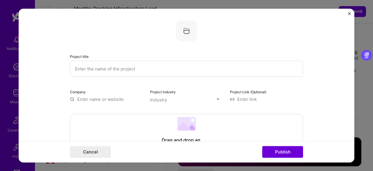
select select "CA"
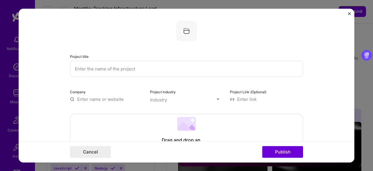
scroll to position [446, 0]
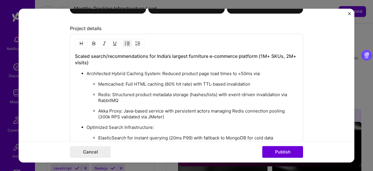
click at [242, 72] on p "Architected Hybrid Caching System: Reduced product page load times to <50ms via:" at bounding box center [193, 74] width 212 height 6
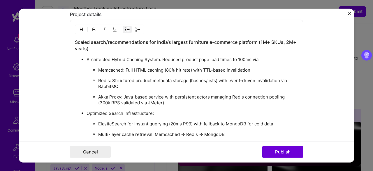
scroll to position [460, 0]
drag, startPoint x: 188, startPoint y: 78, endPoint x: 217, endPoint y: 79, distance: 29.2
click at [217, 79] on p "Redis: Structured product metadata storage (hashes/lists) with event-driven inv…" at bounding box center [198, 83] width 200 height 12
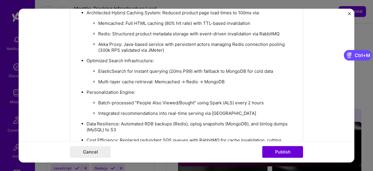
scroll to position [506, 0]
drag, startPoint x: 191, startPoint y: 68, endPoint x: 167, endPoint y: 68, distance: 23.6
click at [167, 69] on p "ElasticSearch for instant querying (20ms P99) with fallback to MongoDB for cold…" at bounding box center [198, 72] width 200 height 6
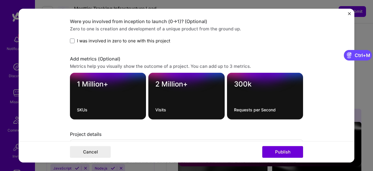
scroll to position [342, 0]
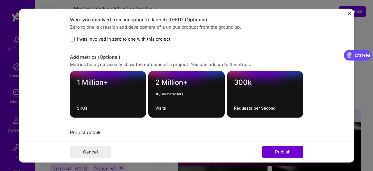
drag, startPoint x: 190, startPoint y: 80, endPoint x: 155, endPoint y: 81, distance: 35.3
click at [155, 81] on textarea "2 Million+" at bounding box center [186, 83] width 62 height 11
click at [234, 105] on textarea "Requests per Second" at bounding box center [265, 108] width 62 height 6
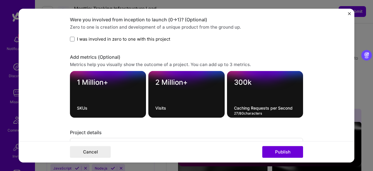
type textarea "Caching Requests per Second"
click at [190, 80] on textarea "2 Million+" at bounding box center [186, 83] width 62 height 11
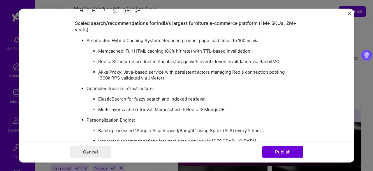
scroll to position [491, 0]
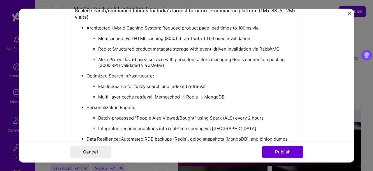
click at [161, 64] on p "Akka Proxy: Java-based service with persistent actors managing Redis connection…" at bounding box center [198, 63] width 200 height 12
click at [153, 88] on ul "ElasticSearch for fuzzy search and indexed retrieval Multi-layer cache retrieva…" at bounding box center [193, 91] width 212 height 17
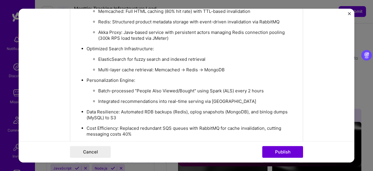
scroll to position [548, 0]
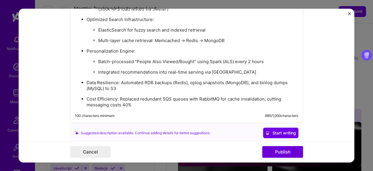
click at [131, 102] on p "Cost Efficiency: Replaced redundant SQS queues with RabbitMQ for cache invalida…" at bounding box center [193, 102] width 212 height 12
click at [135, 103] on p "Cost Efficiency: Replaced redundant SQS queues with RabbitMQ for cache invalida…" at bounding box center [193, 102] width 212 height 12
click at [166, 101] on p "Cost Efficiency: Replaced redundant SQS queues with RabbitMQ for cache invalida…" at bounding box center [193, 102] width 212 height 12
click at [194, 80] on p "Data Resilience: Automated RDB backups (Redis), oplog snapshots (MongoDB), and …" at bounding box center [193, 86] width 212 height 12
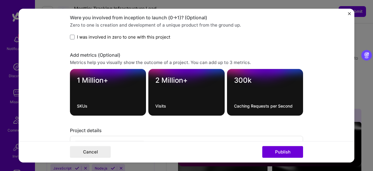
scroll to position [342, 0]
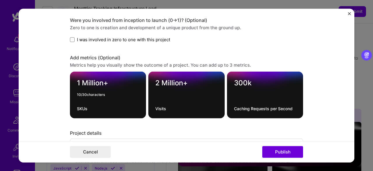
click at [119, 83] on textarea "1 Million+" at bounding box center [108, 83] width 62 height 11
click at [202, 85] on textarea "2 Million+" at bounding box center [186, 83] width 62 height 11
click at [123, 76] on div "1 Million+ SKUs" at bounding box center [108, 94] width 76 height 47
click at [109, 81] on textarea "1 Million+" at bounding box center [108, 83] width 62 height 11
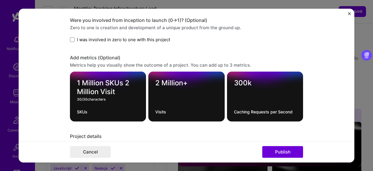
click at [120, 81] on textarea "1 Million SKUs 2 Million Visit" at bounding box center [108, 87] width 62 height 18
click at [100, 79] on textarea "1 Million SKUs 2 Million Visit" at bounding box center [108, 87] width 62 height 18
type textarea "1 Million+ SKUs, 2 M+ Visits"
click at [89, 111] on textarea "SKUs" at bounding box center [108, 112] width 62 height 6
type textarea "Scale of the Platform"
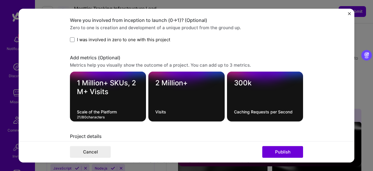
click at [186, 81] on textarea "2 Million+" at bounding box center [186, 83] width 62 height 11
type textarea "2"
type textarea "100 ms"
click at [172, 111] on textarea "Visits" at bounding box center [186, 112] width 62 height 6
type textarea "V"
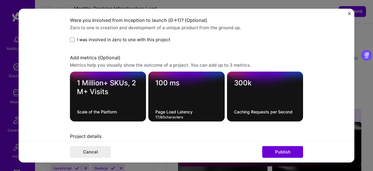
type textarea "Page Load Latency"
click at [129, 82] on textarea "1 Million+ SKUs, 2 M+ Visits" at bounding box center [108, 87] width 62 height 18
type textarea "1 Million+ SKUs, 2 M+ Visits"
click at [41, 113] on form "Project title Company Project industry Industry Project Link (Optional) Drag an…" at bounding box center [187, 85] width 336 height 154
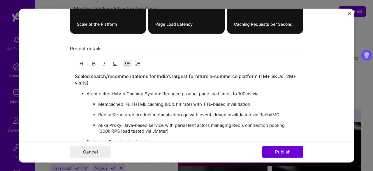
scroll to position [428, 0]
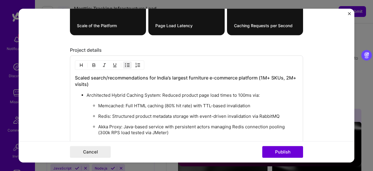
click at [195, 92] on p "Architected Hybrid Caching System: Reduced product page load times to 100ms via:" at bounding box center [193, 95] width 212 height 6
click at [146, 104] on p "Memcached: Full HTML caching (80% hit rate) with TTL-based invalidation" at bounding box center [198, 106] width 200 height 6
click at [143, 103] on p "Memcached: Full HTML caching (80% hit rate) with TTL-based invalidation" at bounding box center [198, 106] width 200 height 6
click at [179, 93] on p "Architected Hybrid Caching System: Reduced page load times to 100ms via:" at bounding box center [193, 95] width 212 height 6
click at [169, 103] on p "Memcached: Full HTML caching (80% hit rate) with TTL-based invalidation" at bounding box center [198, 106] width 200 height 6
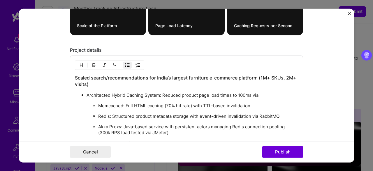
click at [141, 115] on p "Redis: Structured product metadata storage with event-driven invalidation via R…" at bounding box center [198, 116] width 200 height 6
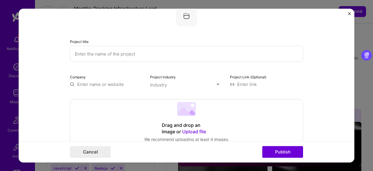
scroll to position [14, 0]
click at [93, 85] on input "text" at bounding box center [106, 84] width 73 height 6
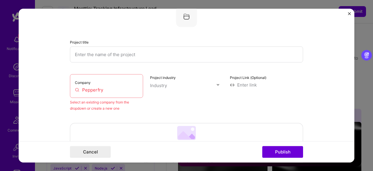
click at [106, 91] on input "Pepperfry" at bounding box center [106, 89] width 63 height 6
click at [102, 87] on input "Pepperfr" at bounding box center [106, 89] width 63 height 6
click at [103, 89] on input "Pepperfr" at bounding box center [106, 89] width 63 height 6
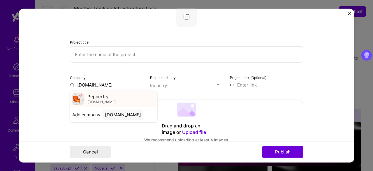
click at [94, 103] on span "pepperfry.com" at bounding box center [102, 101] width 28 height 5
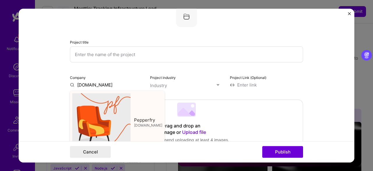
type input "Pepperfry"
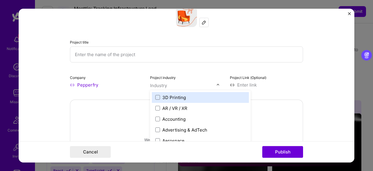
click at [158, 84] on div "Industry" at bounding box center [158, 85] width 17 height 6
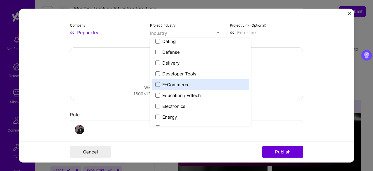
scroll to position [479, 0]
click at [157, 84] on span at bounding box center [157, 84] width 5 height 5
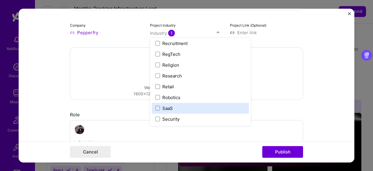
scroll to position [1103, 0]
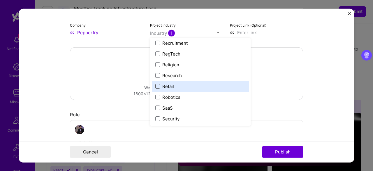
click at [156, 84] on span at bounding box center [157, 86] width 5 height 5
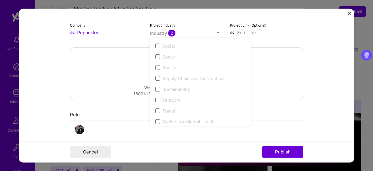
scroll to position [1211, 0]
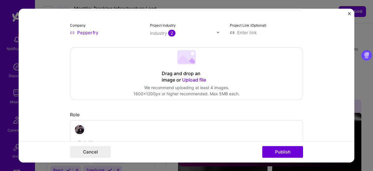
click at [308, 33] on form "Project title Company Pepperfry Project industry Industry 2 Project Link (Optio…" at bounding box center [187, 85] width 336 height 154
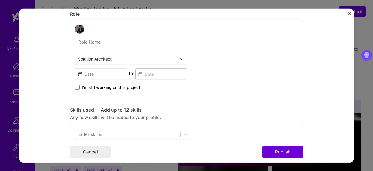
scroll to position [165, 0]
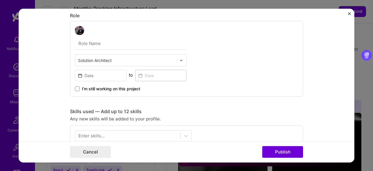
click at [98, 40] on input "text" at bounding box center [131, 43] width 112 height 12
type input "Associate Vice President, Services and Analytics"
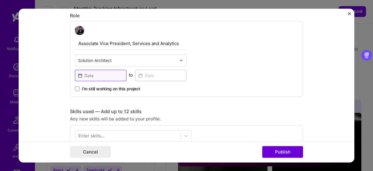
click at [92, 76] on input at bounding box center [101, 75] width 52 height 11
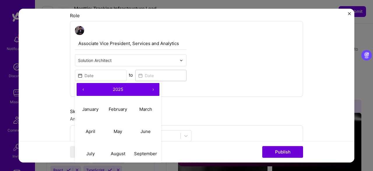
click at [82, 88] on button "‹" at bounding box center [83, 89] width 13 height 13
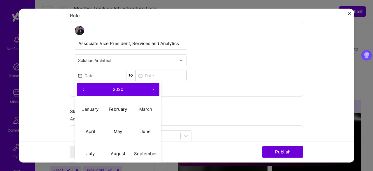
click at [82, 88] on button "‹" at bounding box center [83, 89] width 13 height 13
click at [80, 89] on button "‹" at bounding box center [83, 89] width 13 height 13
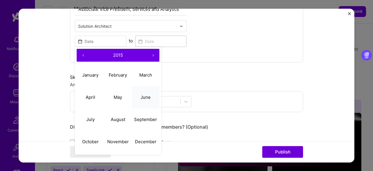
scroll to position [200, 0]
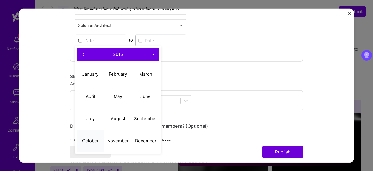
click at [88, 141] on abbr "October" at bounding box center [90, 141] width 17 height 6
type input "Oct, 2015"
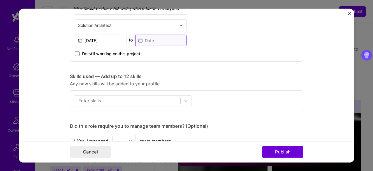
click at [155, 41] on input at bounding box center [161, 40] width 52 height 11
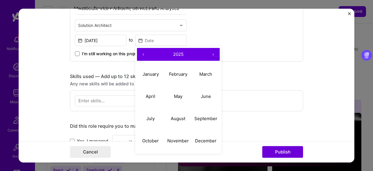
click at [139, 52] on button "‹" at bounding box center [143, 54] width 13 height 13
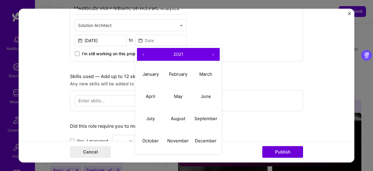
click at [139, 52] on button "‹" at bounding box center [143, 54] width 13 height 13
click at [206, 95] on abbr "June" at bounding box center [206, 96] width 10 height 6
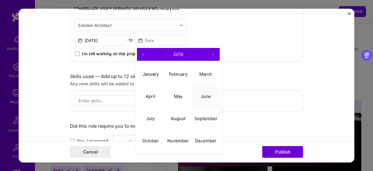
type input "Jun, 2016"
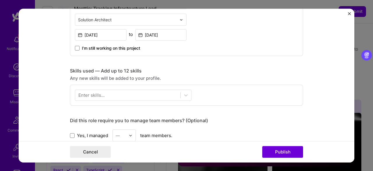
scroll to position [207, 0]
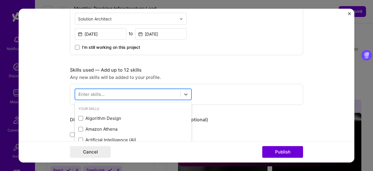
click at [104, 97] on div at bounding box center [127, 95] width 105 height 10
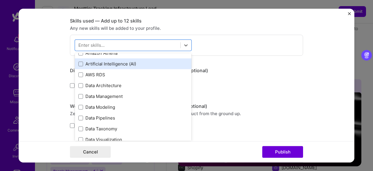
scroll to position [27, 0]
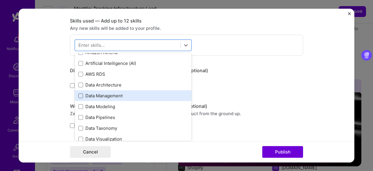
click at [78, 94] on span at bounding box center [80, 95] width 5 height 5
click at [0, 0] on input "checkbox" at bounding box center [0, 0] width 0 height 0
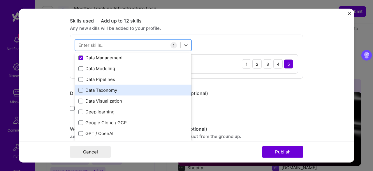
scroll to position [50, 0]
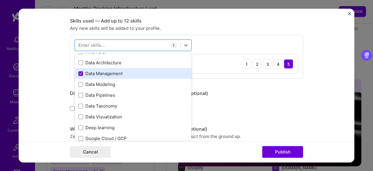
click at [80, 73] on icon at bounding box center [81, 74] width 2 height 2
click at [0, 0] on input "checkbox" at bounding box center [0, 0] width 0 height 0
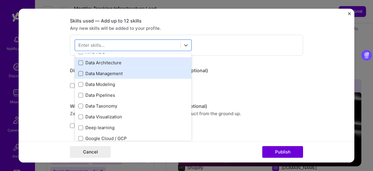
click at [78, 62] on span at bounding box center [80, 62] width 5 height 5
click at [0, 0] on input "checkbox" at bounding box center [0, 0] width 0 height 0
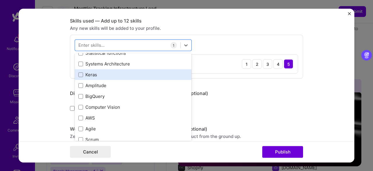
scroll to position [330, 0]
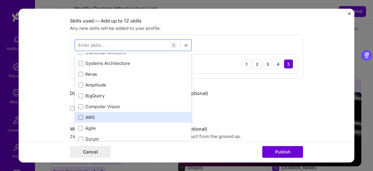
click at [79, 116] on span at bounding box center [80, 117] width 5 height 5
click at [0, 0] on input "checkbox" at bounding box center [0, 0] width 0 height 0
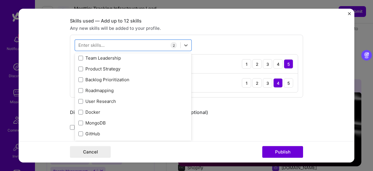
scroll to position [424, 0]
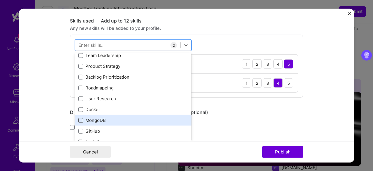
click at [78, 119] on span at bounding box center [80, 120] width 5 height 5
click at [0, 0] on input "checkbox" at bounding box center [0, 0] width 0 height 0
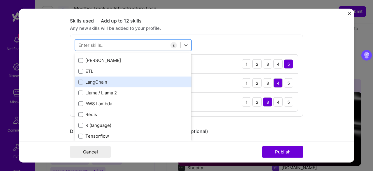
scroll to position [529, 0]
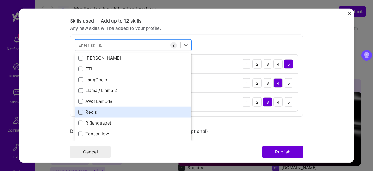
click at [79, 111] on span at bounding box center [80, 112] width 5 height 5
click at [0, 0] on input "checkbox" at bounding box center [0, 0] width 0 height 0
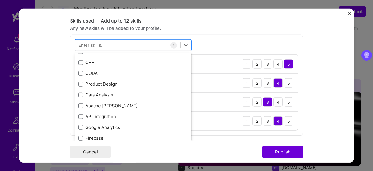
scroll to position [634, 0]
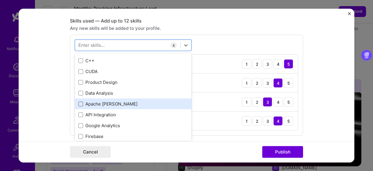
click at [78, 103] on span at bounding box center [80, 104] width 5 height 5
click at [0, 0] on input "checkbox" at bounding box center [0, 0] width 0 height 0
click at [79, 103] on icon at bounding box center [80, 104] width 3 height 2
click at [0, 0] on input "checkbox" at bounding box center [0, 0] width 0 height 0
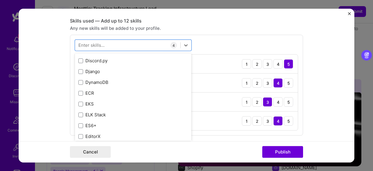
scroll to position [1575, 0]
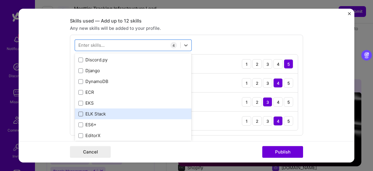
click at [79, 111] on span at bounding box center [80, 113] width 5 height 5
click at [0, 0] on input "checkbox" at bounding box center [0, 0] width 0 height 0
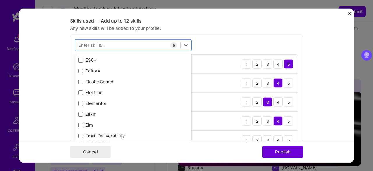
scroll to position [1640, 0]
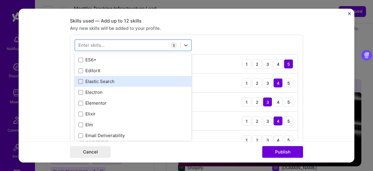
click at [81, 81] on div "Elastic Search" at bounding box center [133, 81] width 110 height 6
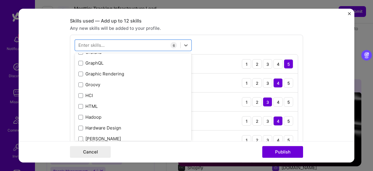
scroll to position [2015, 0]
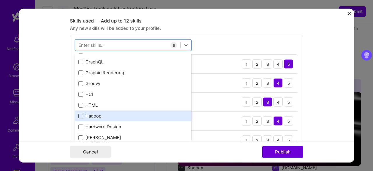
click at [78, 115] on span at bounding box center [80, 115] width 5 height 5
click at [0, 0] on input "checkbox" at bounding box center [0, 0] width 0 height 0
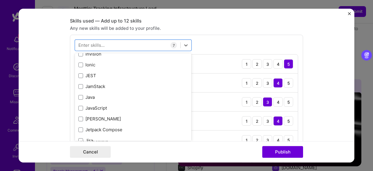
scroll to position [2196, 0]
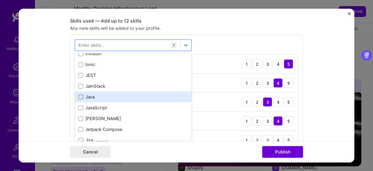
click at [78, 96] on span at bounding box center [80, 96] width 5 height 5
click at [0, 0] on input "checkbox" at bounding box center [0, 0] width 0 height 0
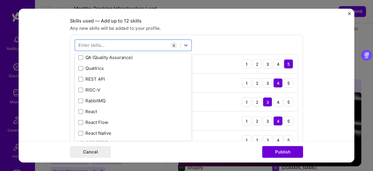
scroll to position [2959, 0]
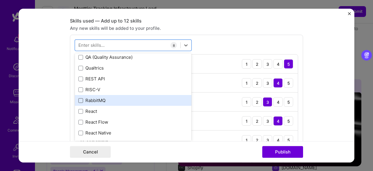
click at [80, 98] on span at bounding box center [80, 100] width 5 height 5
click at [0, 0] on input "checkbox" at bounding box center [0, 0] width 0 height 0
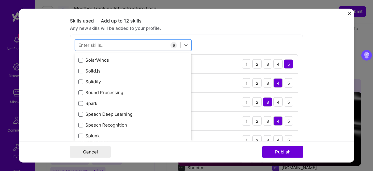
scroll to position [3410, 0]
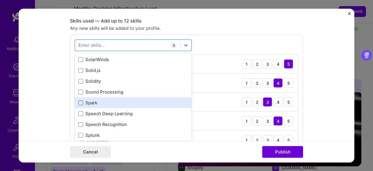
click at [79, 102] on span at bounding box center [80, 102] width 5 height 5
click at [0, 0] on input "checkbox" at bounding box center [0, 0] width 0 height 0
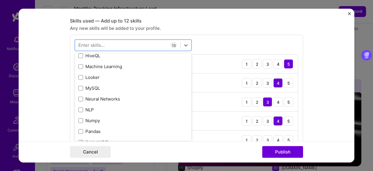
scroll to position [154, 0]
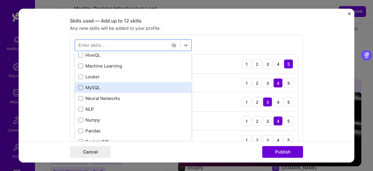
click at [79, 86] on span at bounding box center [80, 87] width 5 height 5
click at [0, 0] on input "checkbox" at bounding box center [0, 0] width 0 height 0
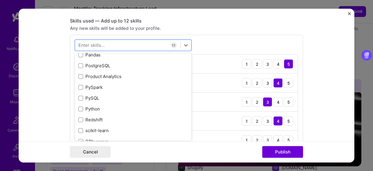
scroll to position [232, 0]
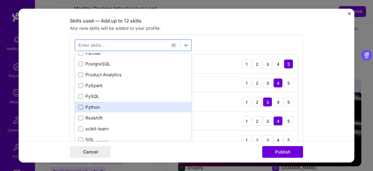
click at [79, 106] on span at bounding box center [80, 107] width 5 height 5
click at [0, 0] on input "checkbox" at bounding box center [0, 0] width 0 height 0
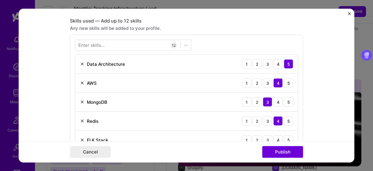
click at [317, 68] on form "Project title Company Pepperfry Project industry Industry 2 Project Link (Optio…" at bounding box center [187, 85] width 336 height 154
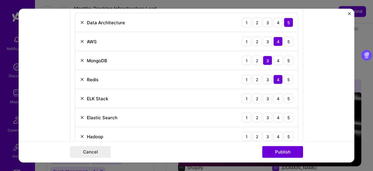
scroll to position [298, 0]
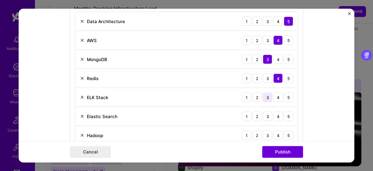
click at [267, 95] on div "3" at bounding box center [267, 96] width 9 height 9
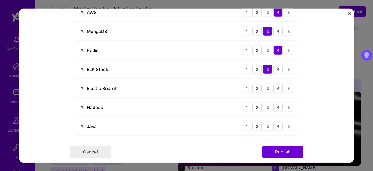
scroll to position [340, 0]
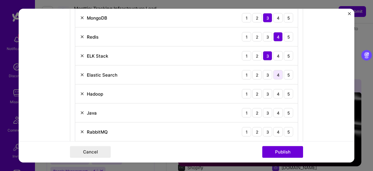
click at [279, 76] on div "4" at bounding box center [278, 74] width 9 height 9
click at [275, 112] on div "4" at bounding box center [278, 112] width 9 height 9
click at [268, 93] on div "3" at bounding box center [267, 93] width 9 height 9
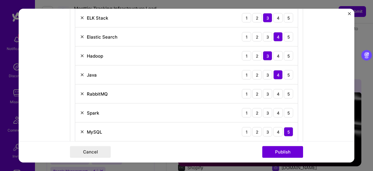
scroll to position [380, 0]
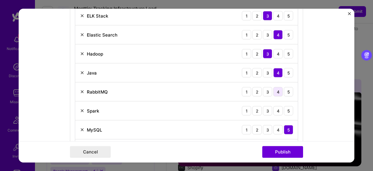
click at [276, 90] on div "4" at bounding box center [278, 91] width 9 height 9
click at [278, 110] on div "4" at bounding box center [278, 110] width 9 height 9
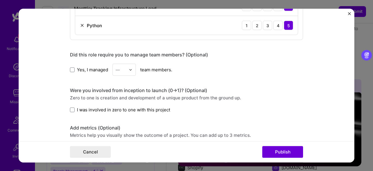
scroll to position [503, 0]
click at [70, 67] on span at bounding box center [72, 69] width 5 height 5
click at [0, 0] on input "Yes, I managed" at bounding box center [0, 0] width 0 height 0
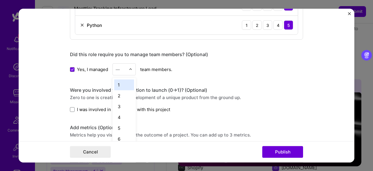
click at [129, 68] on img at bounding box center [131, 70] width 4 height 4
click at [121, 129] on div "16" at bounding box center [124, 132] width 20 height 11
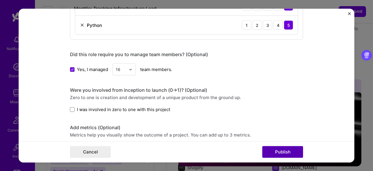
click at [269, 150] on button "Publish" at bounding box center [283, 152] width 41 height 12
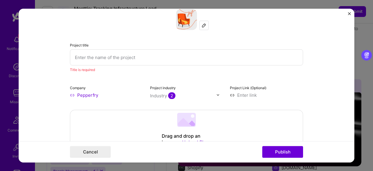
scroll to position [12, 0]
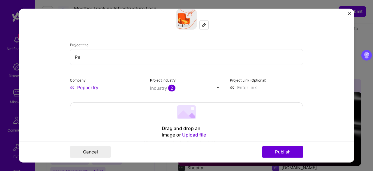
type input "P"
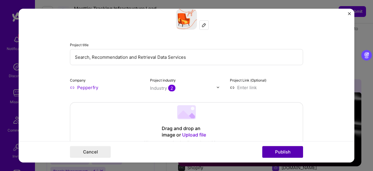
type input "Search, Recommendation and Retrieval Data Services"
click at [283, 152] on button "Publish" at bounding box center [283, 152] width 41 height 12
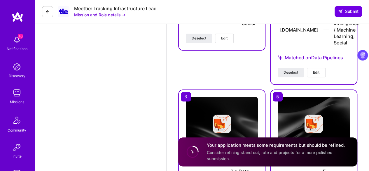
scroll to position [1357, 0]
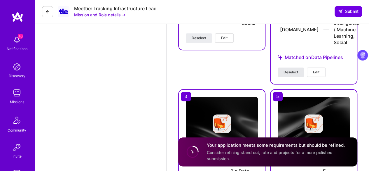
click at [293, 72] on span "Deselect" at bounding box center [291, 71] width 15 height 5
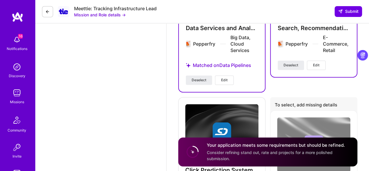
scroll to position [1490, 0]
click at [197, 79] on span "Deselect" at bounding box center [199, 79] width 15 height 5
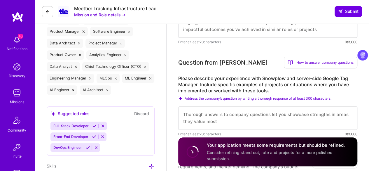
scroll to position [244, 0]
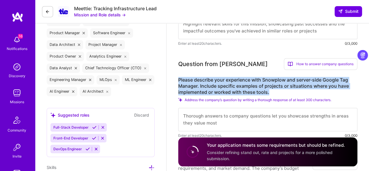
drag, startPoint x: 274, startPoint y: 92, endPoint x: 172, endPoint y: 75, distance: 103.6
copy label "Please describe your experience with Snowplow and server-side Google Tag Manage…"
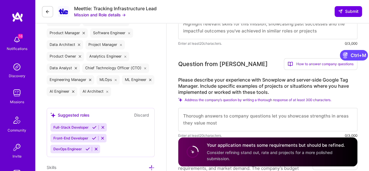
scroll to position [0, 0]
click at [197, 114] on textarea at bounding box center [267, 119] width 179 height 23
paste textarea "During my tenure at Shaadi.com (2018-2019), I architected and implemented a dua…"
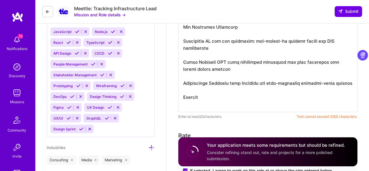
scroll to position [813, 0]
type textarea "During my tenure at Shaadi.com (2018-2019), I architected and implemented a dua…"
drag, startPoint x: 213, startPoint y: 103, endPoint x: 174, endPoint y: 23, distance: 88.6
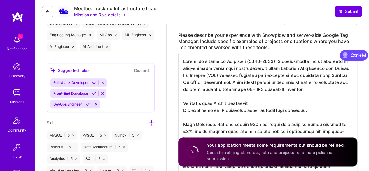
scroll to position [288, 0]
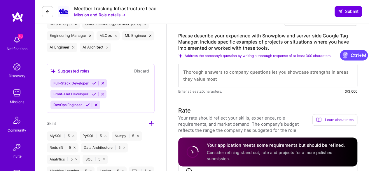
paste textarea "Experience with Snowplow & GTM At Shaadi.com (2018-2019), I solved GA's data li…"
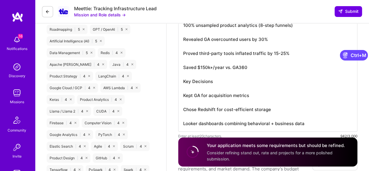
scroll to position [533, 0]
type textarea "Experience with Snowplow & GTM At Shaadi.com (2018-2019), I solved GA's data li…"
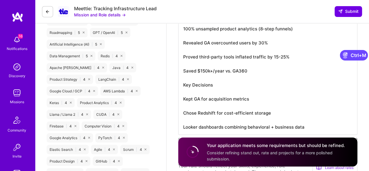
scroll to position [0, 0]
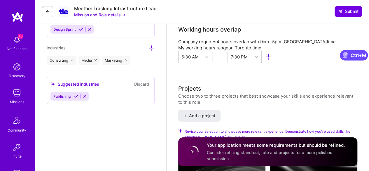
drag, startPoint x: 183, startPoint y: 69, endPoint x: 274, endPoint y: 180, distance: 143.4
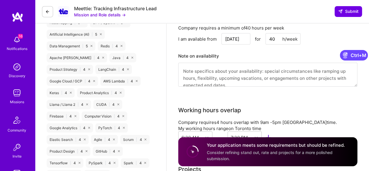
scroll to position [0, 0]
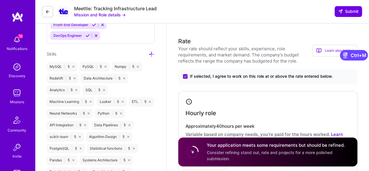
paste textarea "Experience with Snowplow Analytics and Server-Side Tag Management During my ten…"
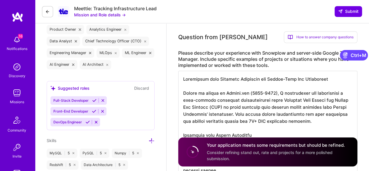
scroll to position [270, 0]
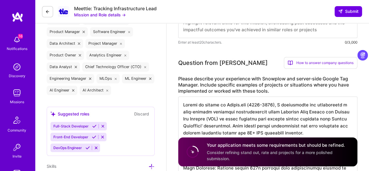
scroll to position [246, 0]
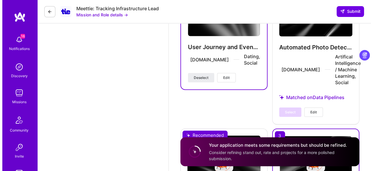
scroll to position [1791, 0]
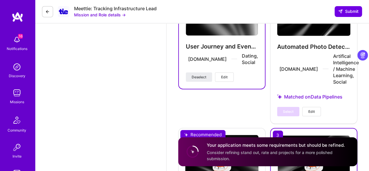
click at [223, 77] on span "Edit" at bounding box center [224, 76] width 6 height 5
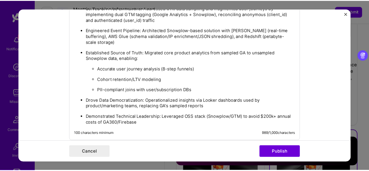
scroll to position [661, 0]
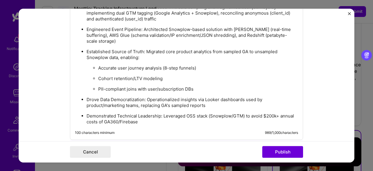
click at [350, 14] on img "Close" at bounding box center [349, 13] width 3 height 3
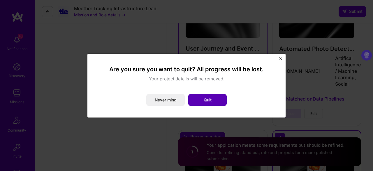
click at [202, 100] on button "Quit" at bounding box center [207, 100] width 39 height 12
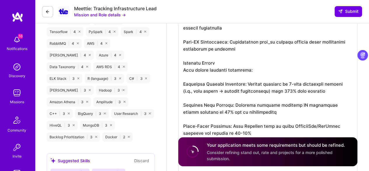
scroll to position [692, 0]
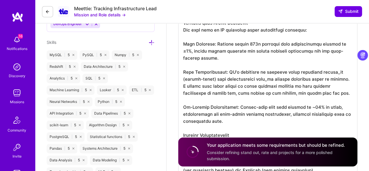
scroll to position [369, 0]
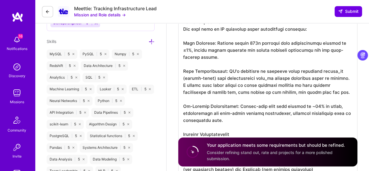
drag, startPoint x: 197, startPoint y: 57, endPoint x: 194, endPoint y: 49, distance: 8.8
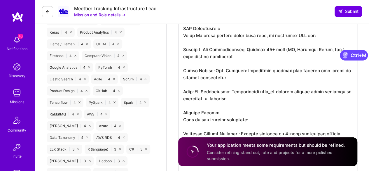
scroll to position [603, 0]
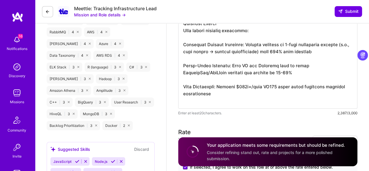
scroll to position [683, 0]
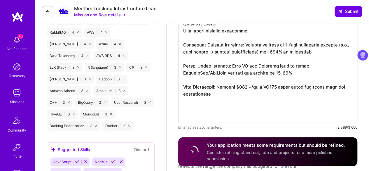
paste textarea "Key Technical Decisions Maintained GA for its strengths: non-logged-in visitor …"
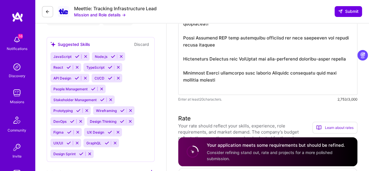
scroll to position [788, 0]
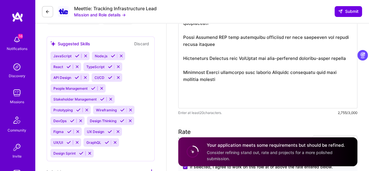
drag, startPoint x: 299, startPoint y: 56, endPoint x: 316, endPoint y: 60, distance: 17.5
paste textarea "This experience demonstrated how to strategically combine open-source and comme…"
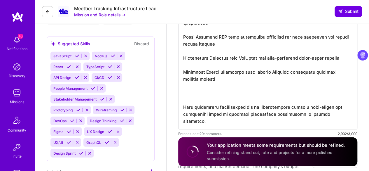
paste textarea "Lessons Learned Tradeoffs: Server-side tracking improved accuracy but added eng…"
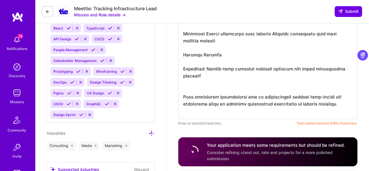
scroll to position [829, 0]
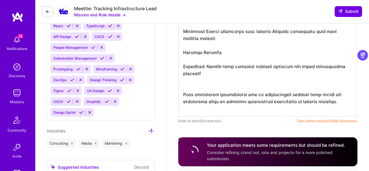
drag, startPoint x: 207, startPoint y: 73, endPoint x: 179, endPoint y: 54, distance: 34.0
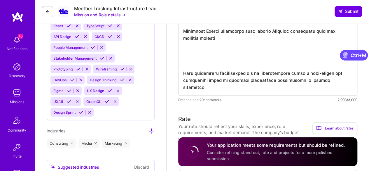
scroll to position [0, 0]
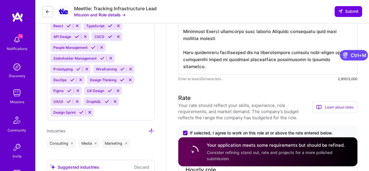
paste textarea "Lessons Learned Tradeoffs: Server-side tracking improved accuracy but added eng…"
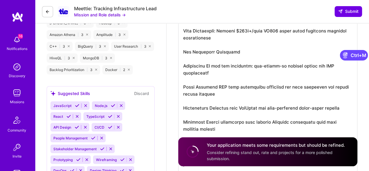
scroll to position [732, 0]
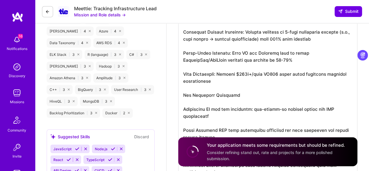
scroll to position [695, 0]
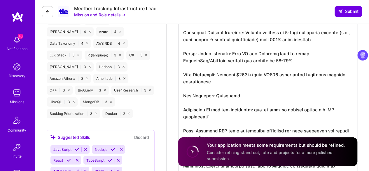
drag, startPoint x: 295, startPoint y: 53, endPoint x: 307, endPoint y: 53, distance: 11.4
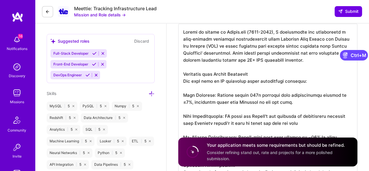
scroll to position [317, 0]
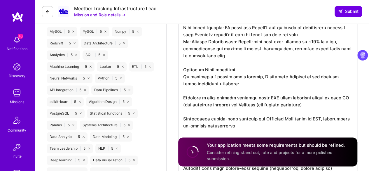
scroll to position [392, 0]
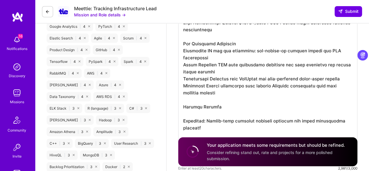
scroll to position [705, 0]
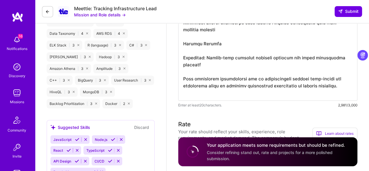
paste textarea "Governance: Require"
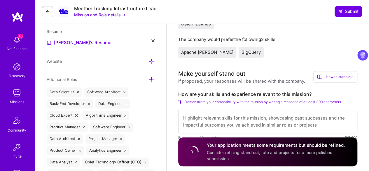
scroll to position [147, 0]
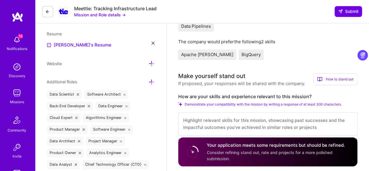
type textarea "During my tenure at Shaadi.com (2017-2020), I architected and implemented a dua…"
click at [198, 121] on textarea at bounding box center [267, 123] width 179 height 23
paste textarea "Governance: Required strict schema management for Snowplow custom events"
type textarea "Governance: Required strict schema management for Snowplow custom events"
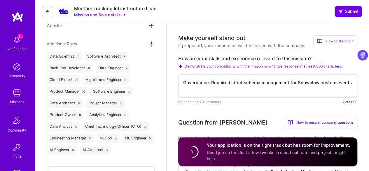
scroll to position [186, 0]
drag, startPoint x: 351, startPoint y: 85, endPoint x: 179, endPoint y: 80, distance: 171.9
click at [179, 80] on textarea "Governance: Required strict schema management for Snowplow custom events" at bounding box center [267, 85] width 179 height 23
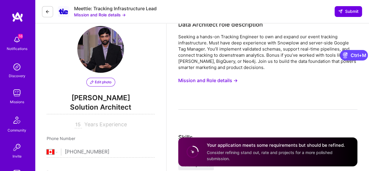
scroll to position [0, 0]
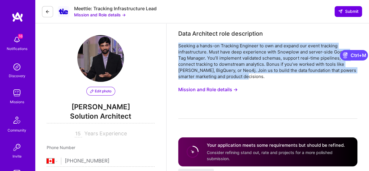
drag, startPoint x: 249, startPoint y: 79, endPoint x: 171, endPoint y: 41, distance: 86.7
copy div "Seeking a hands-on Tracking Engineer to own and expand our event tracking infra…"
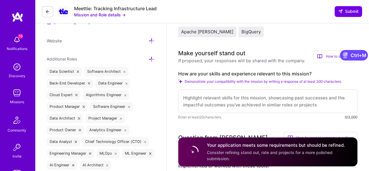
scroll to position [180, 0]
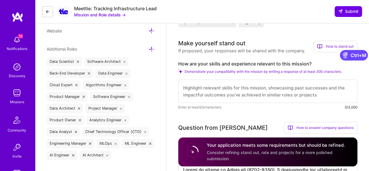
click at [210, 89] on textarea at bounding box center [267, 90] width 179 height 23
paste textarea "Seeking a hands-on Tracking Engineer to own and expand our event tracking infra…"
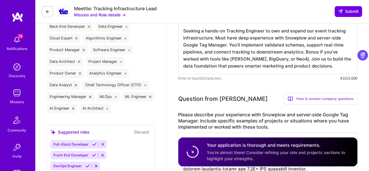
scroll to position [224, 0]
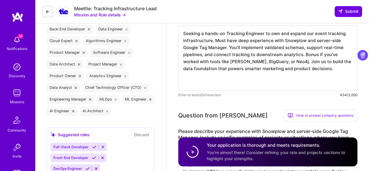
paste textarea "Seeking a hands-on Tracking Engineer to own and expand our event tracking infra…"
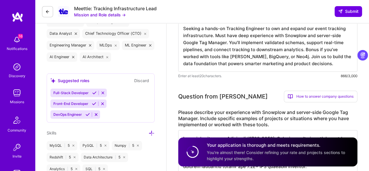
scroll to position [278, 0]
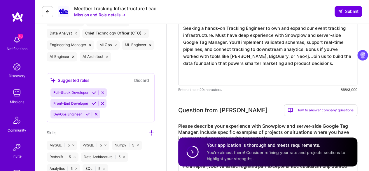
paste textarea "Seeking a hands-on Tracking Engineer to own and expand our event tracking infra…"
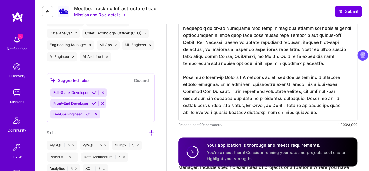
type textarea "Loremip d sitam-co Adipisci Elitsedd ei tem inc utlabo etd magna aliquaen admin…"
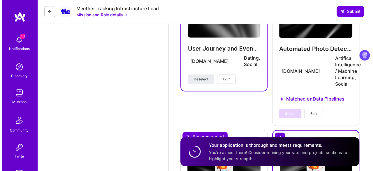
scroll to position [1842, 0]
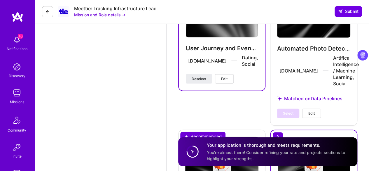
click at [225, 78] on span "Edit" at bounding box center [224, 78] width 6 height 5
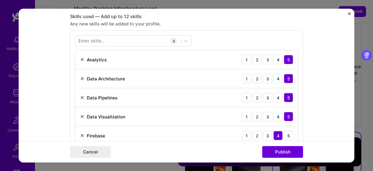
scroll to position [252, 0]
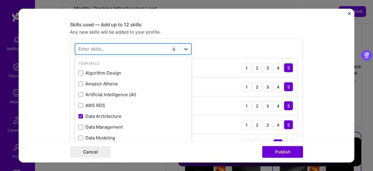
click at [186, 45] on div at bounding box center [186, 49] width 11 height 11
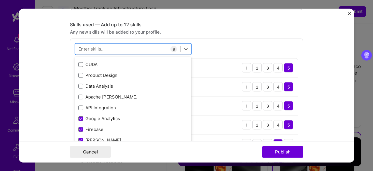
scroll to position [645, 0]
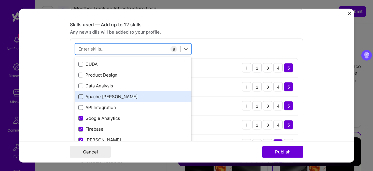
click at [78, 94] on span at bounding box center [80, 96] width 5 height 5
click at [0, 0] on input "checkbox" at bounding box center [0, 0] width 0 height 0
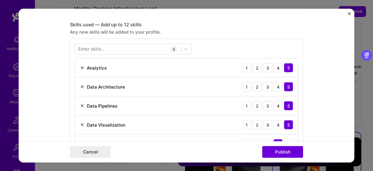
click at [251, 44] on div "Enter skills... 9 Analytics 1 2 3 4 5 Data Architecture 1 2 3 4 5 Data Pipeline…" at bounding box center [186, 136] width 233 height 195
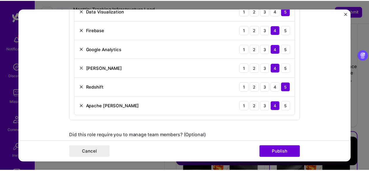
scroll to position [369, 0]
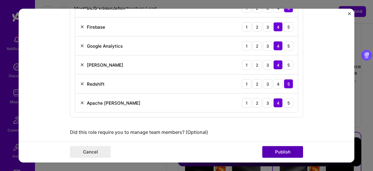
click at [289, 153] on button "Publish" at bounding box center [283, 152] width 41 height 12
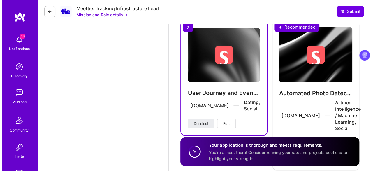
scroll to position [1815, 0]
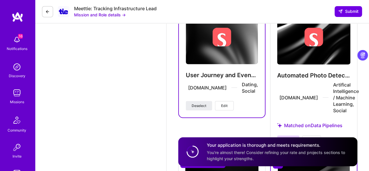
click at [229, 104] on button "Edit" at bounding box center [224, 105] width 19 height 9
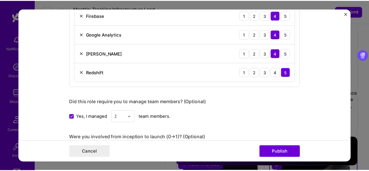
scroll to position [400, 0]
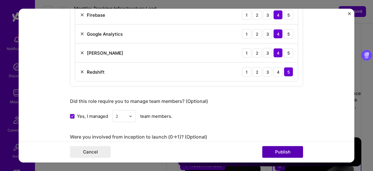
click at [295, 150] on button "Publish" at bounding box center [283, 152] width 41 height 12
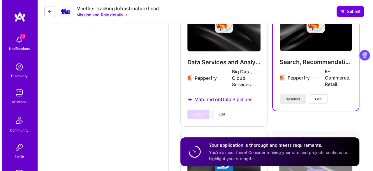
scroll to position [1982, 0]
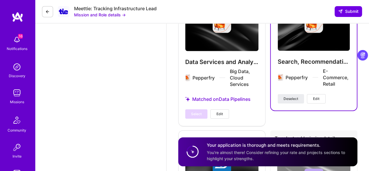
click at [315, 96] on span "Edit" at bounding box center [316, 98] width 6 height 5
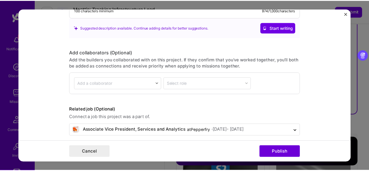
scroll to position [889, 0]
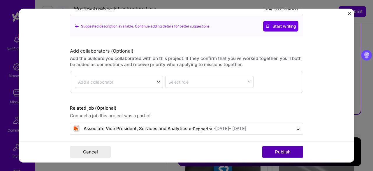
click at [276, 152] on button "Publish" at bounding box center [283, 152] width 41 height 12
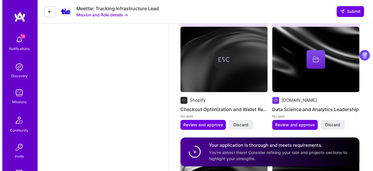
scroll to position [1279, 0]
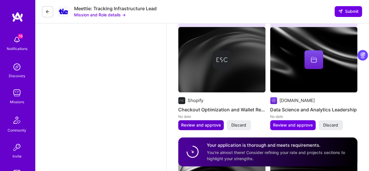
click at [211, 124] on span "Review and approve" at bounding box center [201, 125] width 40 height 6
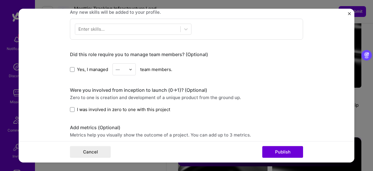
scroll to position [255, 0]
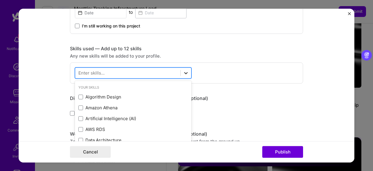
click at [183, 74] on icon at bounding box center [186, 73] width 6 height 6
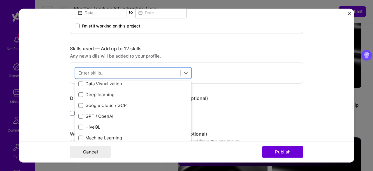
scroll to position [109, 0]
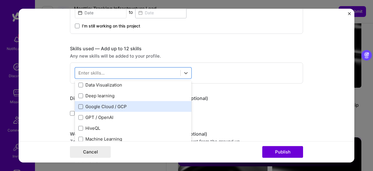
click at [79, 106] on span at bounding box center [80, 106] width 5 height 5
click at [0, 0] on input "checkbox" at bounding box center [0, 0] width 0 height 0
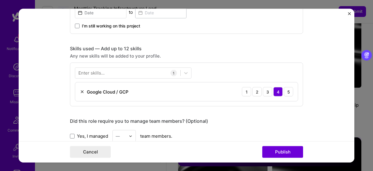
click at [203, 70] on div "Enter skills... 1 Google Cloud / GCP 1 2 3 4 5" at bounding box center [186, 84] width 233 height 44
click at [186, 70] on icon at bounding box center [186, 73] width 6 height 6
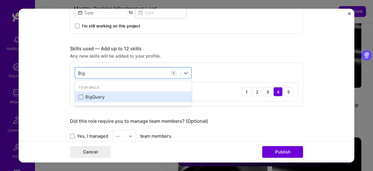
click at [81, 97] on span at bounding box center [80, 97] width 5 height 5
click at [0, 0] on input "checkbox" at bounding box center [0, 0] width 0 height 0
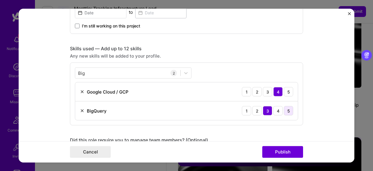
click at [284, 109] on div "5" at bounding box center [288, 110] width 9 height 9
click at [275, 110] on div "4" at bounding box center [278, 110] width 9 height 9
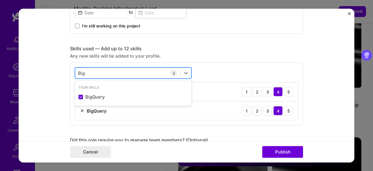
click at [132, 73] on div "Big Big" at bounding box center [127, 73] width 105 height 10
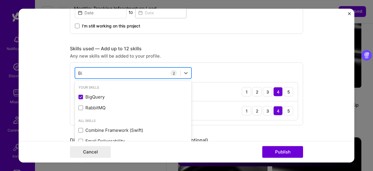
type input "B"
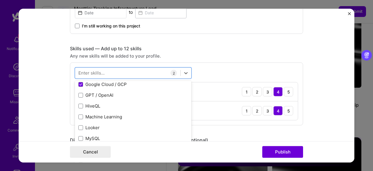
scroll to position [132, 0]
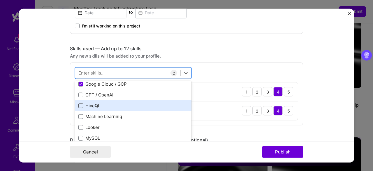
click at [78, 103] on span at bounding box center [80, 105] width 5 height 5
click at [0, 0] on input "checkbox" at bounding box center [0, 0] width 0 height 0
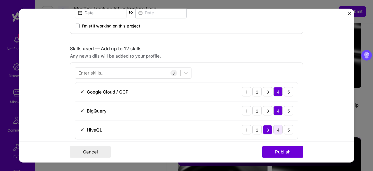
click at [274, 127] on div "4" at bounding box center [278, 129] width 9 height 9
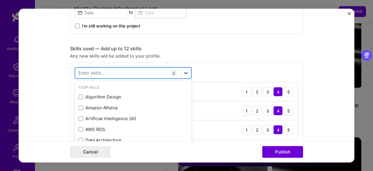
click at [181, 71] on div at bounding box center [186, 73] width 11 height 11
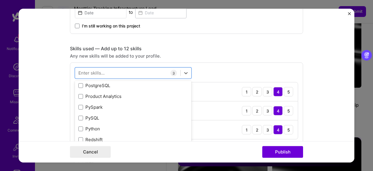
scroll to position [238, 0]
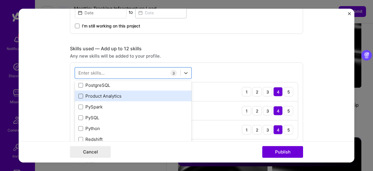
click at [79, 94] on span at bounding box center [80, 96] width 5 height 5
click at [0, 0] on input "checkbox" at bounding box center [0, 0] width 0 height 0
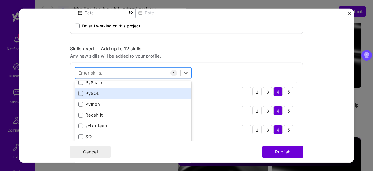
scroll to position [260, 0]
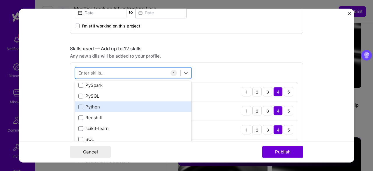
click at [81, 104] on div "Python" at bounding box center [133, 107] width 110 height 6
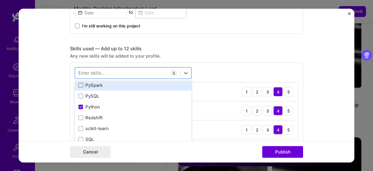
click at [79, 83] on span at bounding box center [80, 85] width 5 height 5
click at [0, 0] on input "checkbox" at bounding box center [0, 0] width 0 height 0
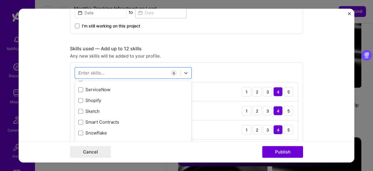
scroll to position [3343, 0]
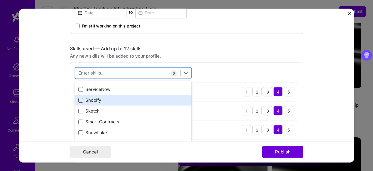
click at [79, 99] on span at bounding box center [80, 99] width 5 height 5
click at [0, 0] on input "checkbox" at bounding box center [0, 0] width 0 height 0
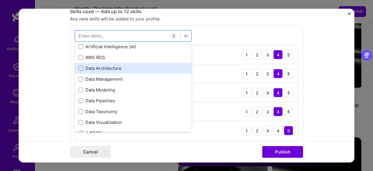
scroll to position [39, 0]
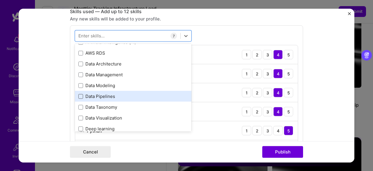
click at [78, 97] on span at bounding box center [80, 96] width 5 height 5
click at [0, 0] on input "checkbox" at bounding box center [0, 0] width 0 height 0
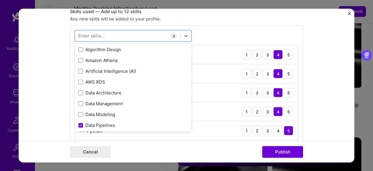
scroll to position [0, 0]
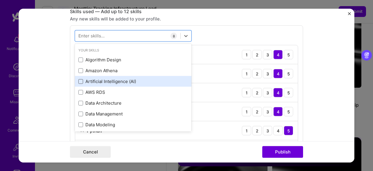
click at [79, 79] on span at bounding box center [80, 81] width 5 height 5
click at [0, 0] on input "checkbox" at bounding box center [0, 0] width 0 height 0
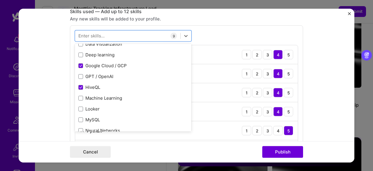
scroll to position [119, 0]
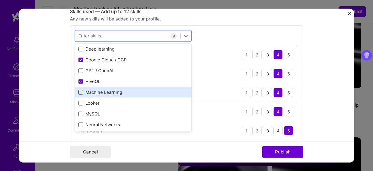
click at [78, 90] on span at bounding box center [80, 92] width 5 height 5
click at [0, 0] on input "checkbox" at bounding box center [0, 0] width 0 height 0
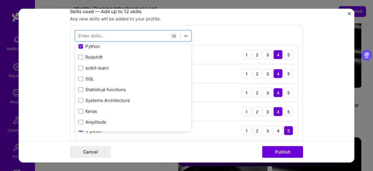
scroll to position [286, 0]
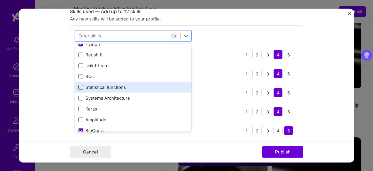
click at [78, 87] on span at bounding box center [80, 87] width 5 height 5
click at [0, 0] on input "checkbox" at bounding box center [0, 0] width 0 height 0
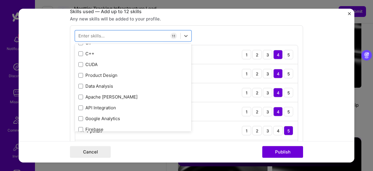
scroll to position [633, 0]
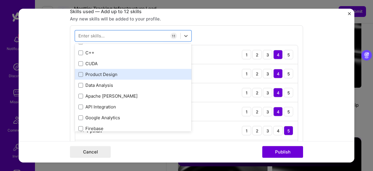
click at [79, 76] on div "Product Design" at bounding box center [133, 74] width 110 height 6
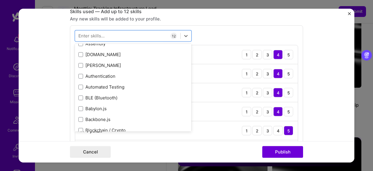
scroll to position [1120, 0]
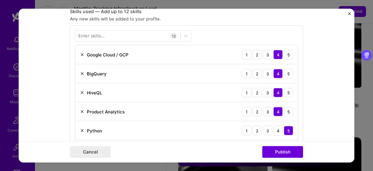
click at [311, 95] on form "Editing suggested project This project is suggested based on your LinkedIn, res…" at bounding box center [187, 85] width 336 height 154
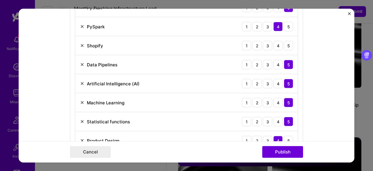
scroll to position [399, 0]
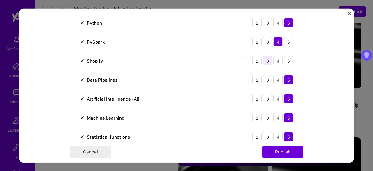
click at [263, 59] on div "3" at bounding box center [267, 60] width 9 height 9
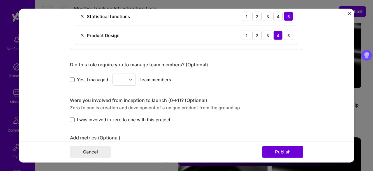
scroll to position [520, 0]
click at [70, 79] on span at bounding box center [72, 79] width 5 height 5
click at [0, 0] on input "Yes, I managed" at bounding box center [0, 0] width 0 height 0
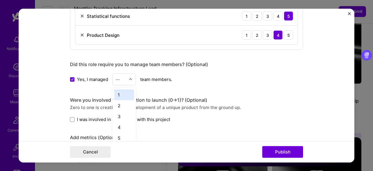
click at [132, 76] on div at bounding box center [132, 79] width 7 height 11
click at [119, 125] on div "4" at bounding box center [124, 127] width 20 height 11
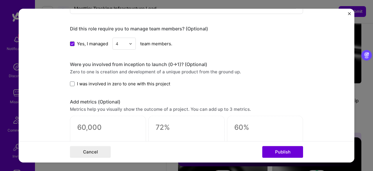
scroll to position [568, 0]
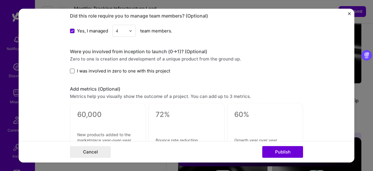
click at [70, 69] on span at bounding box center [72, 71] width 5 height 5
click at [0, 0] on input "I was involved in zero to one with this project" at bounding box center [0, 0] width 0 height 0
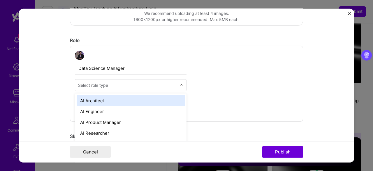
scroll to position [1296, 0]
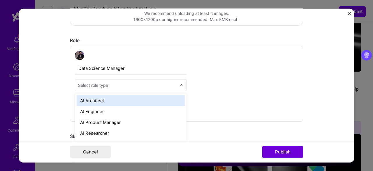
click at [180, 84] on img at bounding box center [182, 85] width 4 height 4
click at [121, 102] on div "AI Architect" at bounding box center [131, 100] width 108 height 11
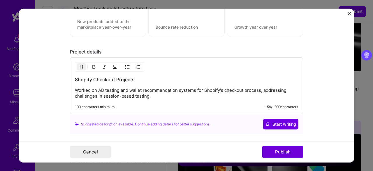
scroll to position [681, 0]
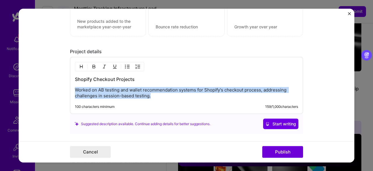
drag, startPoint x: 72, startPoint y: 85, endPoint x: 153, endPoint y: 98, distance: 81.5
click at [153, 98] on div "Shopify Checkout Projects Worked on AB testing and wallet recommendation system…" at bounding box center [186, 85] width 233 height 57
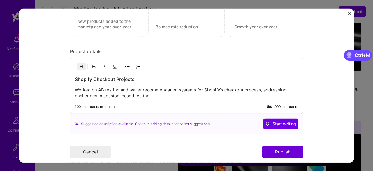
click at [145, 78] on h3 "Shopify Checkout Projects" at bounding box center [186, 79] width 223 height 6
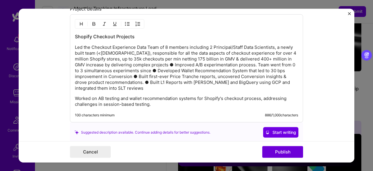
scroll to position [725, 0]
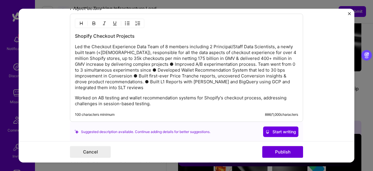
click at [161, 60] on p "Led the Checkout Experience Data Team of 8 members including 2 Principal/Staff …" at bounding box center [186, 67] width 223 height 47
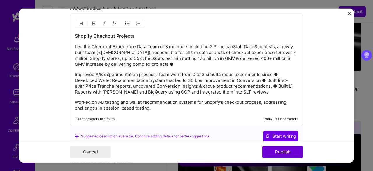
click at [265, 77] on p "Improved A/B experimentation process. Team went from 0 to 3 simultaneous experi…" at bounding box center [186, 82] width 223 height 23
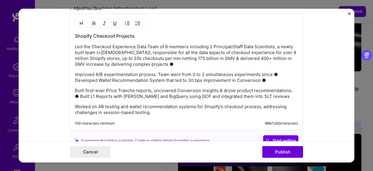
click at [293, 88] on p "Built first-ever Price Tranche reports, uncovered Conversion insights & drove p…" at bounding box center [186, 94] width 223 height 12
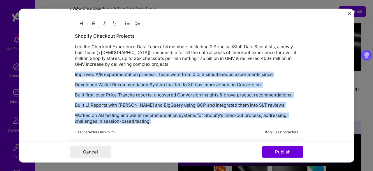
click at [125, 21] on img "button" at bounding box center [127, 23] width 5 height 5
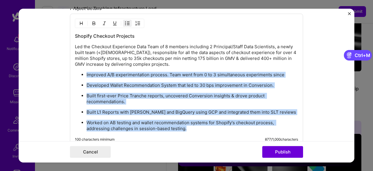
click at [133, 95] on p "Built first-ever Price Tranche reports, uncovered Conversion insights & drove p…" at bounding box center [193, 99] width 212 height 12
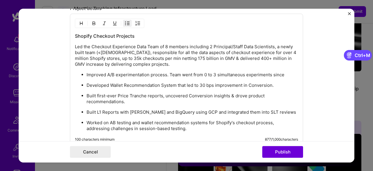
click at [159, 74] on p "Improved A/B experimentation process. Team went from 0 to 3 simultaneous experi…" at bounding box center [193, 75] width 212 height 6
click at [139, 100] on p "Built first-ever Price Tranche reports, uncovered Conversion insights & drove p…" at bounding box center [193, 99] width 212 height 12
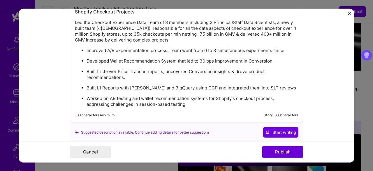
scroll to position [749, 0]
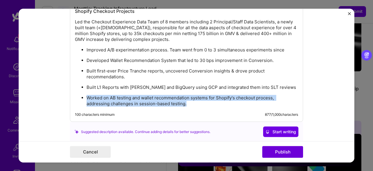
drag, startPoint x: 189, startPoint y: 102, endPoint x: 83, endPoint y: 95, distance: 106.7
click at [83, 95] on ul "Improved A/B experimentation process. Team went from 0 to 3 simultaneous experi…" at bounding box center [186, 77] width 223 height 60
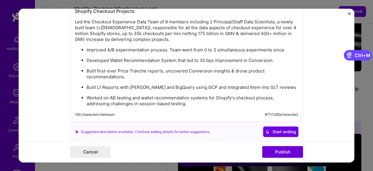
click at [166, 48] on p "Improved A/B experimentation process. Team went from 0 to 3 simultaneous experi…" at bounding box center [193, 50] width 212 height 6
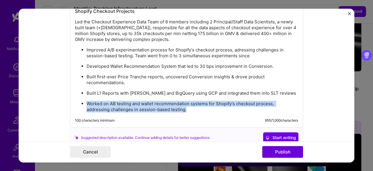
drag, startPoint x: 184, startPoint y: 107, endPoint x: 79, endPoint y: 98, distance: 105.4
click at [79, 98] on ul "Improved A/B experimentation process for Shopify's checkout process, adressing …" at bounding box center [186, 80] width 223 height 66
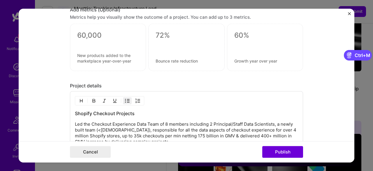
scroll to position [648, 0]
click at [135, 110] on h3 "Shopify Checkout Projects" at bounding box center [186, 113] width 223 height 6
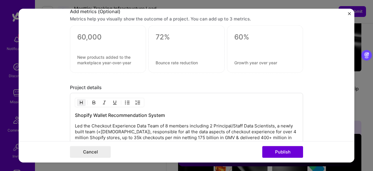
scroll to position [645, 0]
click at [90, 34] on textarea at bounding box center [108, 37] width 62 height 9
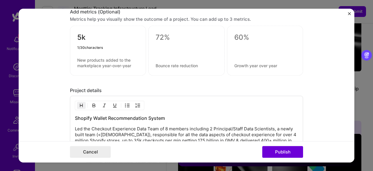
type textarea "5"
type textarea "35k"
click at [81, 57] on textarea at bounding box center [108, 62] width 62 height 11
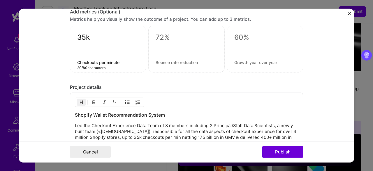
type textarea "Checkouts per minute"
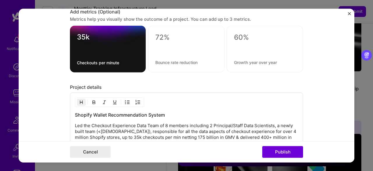
click at [180, 52] on div at bounding box center [186, 49] width 76 height 47
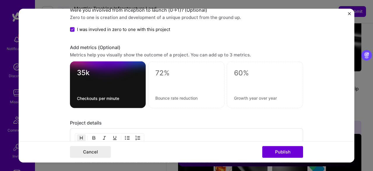
scroll to position [609, 0]
click at [155, 70] on textarea at bounding box center [186, 73] width 62 height 9
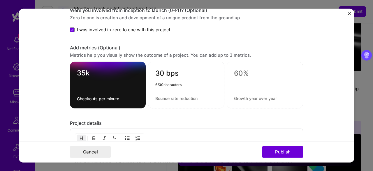
type textarea "30 bps"
click at [157, 97] on textarea at bounding box center [186, 98] width 62 height 6
type textarea "Improvement in Conversion"
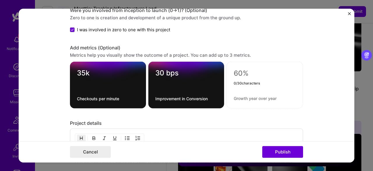
click at [252, 71] on textarea at bounding box center [265, 73] width 62 height 9
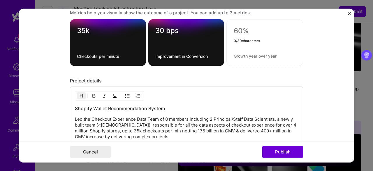
scroll to position [633, 0]
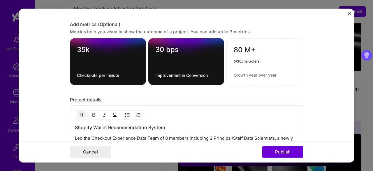
type textarea "80 M+"
click at [242, 72] on textarea at bounding box center [265, 75] width 62 height 6
type textarea "Increase in Net GMV"
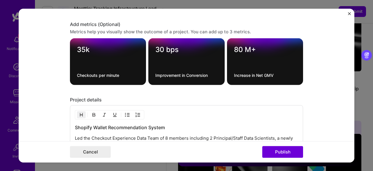
click at [316, 85] on form "Editing suggested project This project is suggested based on your LinkedIn, res…" at bounding box center [187, 85] width 336 height 154
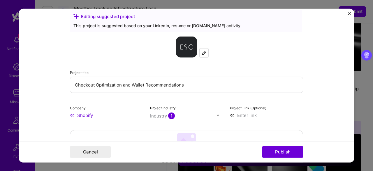
scroll to position [10, 0]
drag, startPoint x: 130, startPoint y: 83, endPoint x: 61, endPoint y: 75, distance: 69.0
click at [61, 75] on form "Editing suggested project This project is suggested based on your LinkedIn, res…" at bounding box center [187, 85] width 336 height 154
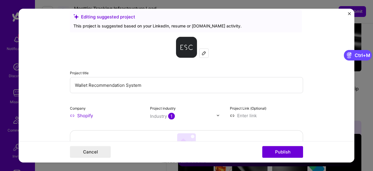
type input "Wallet Recommendation System"
click at [42, 93] on form "Editing suggested project This project is suggested based on your LinkedIn, res…" at bounding box center [187, 85] width 336 height 154
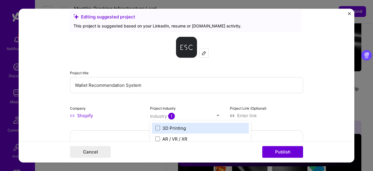
scroll to position [1335, 0]
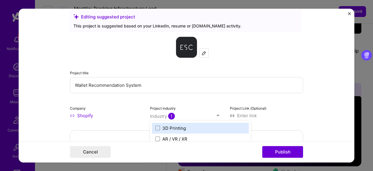
click at [216, 115] on img at bounding box center [218, 115] width 4 height 4
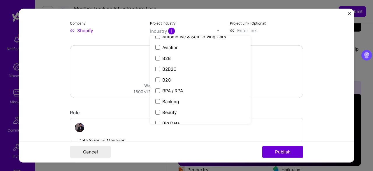
scroll to position [145, 0]
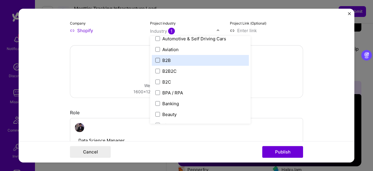
click at [156, 59] on span at bounding box center [157, 60] width 5 height 5
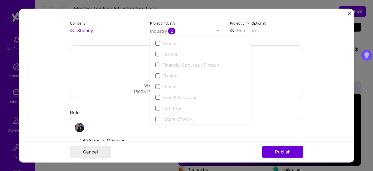
scroll to position [600, 0]
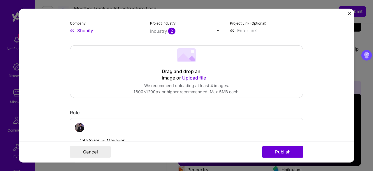
click at [325, 74] on form "Editing suggested project This project is suggested based on your LinkedIn, res…" at bounding box center [187, 85] width 336 height 154
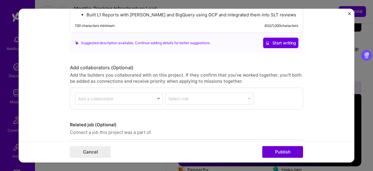
scroll to position [844, 0]
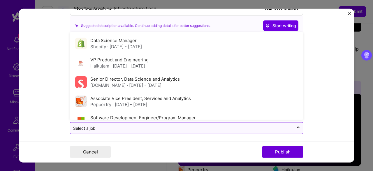
click at [278, 125] on input "text" at bounding box center [182, 128] width 218 height 6
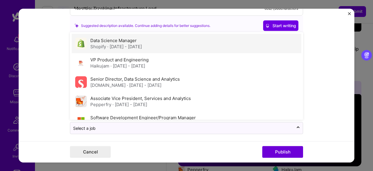
click at [162, 43] on div "Data Science Manager Shopify · Feb 2022 - Sep 2022" at bounding box center [187, 43] width 230 height 19
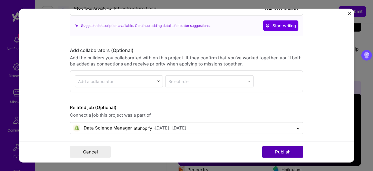
click at [282, 153] on button "Publish" at bounding box center [283, 152] width 41 height 12
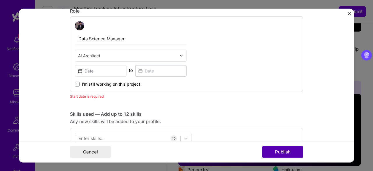
scroll to position [196, 0]
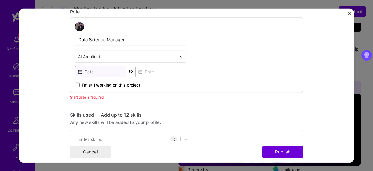
click at [97, 72] on input at bounding box center [101, 71] width 52 height 11
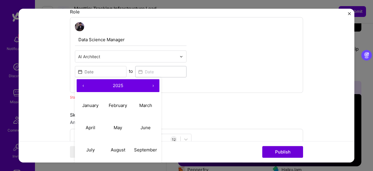
click at [78, 85] on button "‹" at bounding box center [83, 85] width 13 height 13
click at [141, 107] on button "March" at bounding box center [146, 105] width 28 height 22
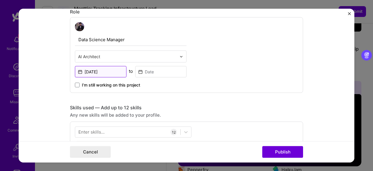
click at [103, 74] on input "Mar, 2022" at bounding box center [101, 71] width 52 height 11
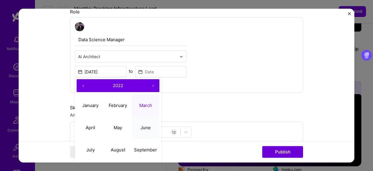
click at [144, 127] on abbr "June" at bounding box center [146, 128] width 10 height 6
type input "Jun, 2022"
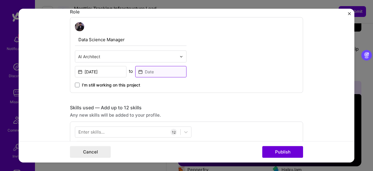
click at [154, 73] on input at bounding box center [161, 71] width 52 height 11
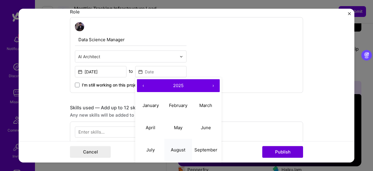
click at [178, 151] on abbr "August" at bounding box center [178, 150] width 15 height 6
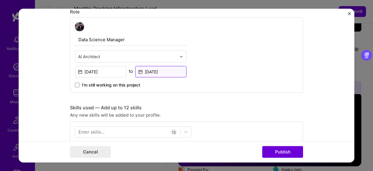
click at [160, 74] on input "Aug, 2025" at bounding box center [161, 71] width 52 height 11
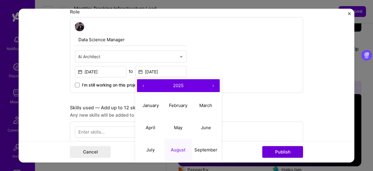
click at [143, 82] on button "‹" at bounding box center [143, 85] width 13 height 13
click at [171, 148] on abbr "August" at bounding box center [178, 150] width 15 height 6
type input "Aug, 2022"
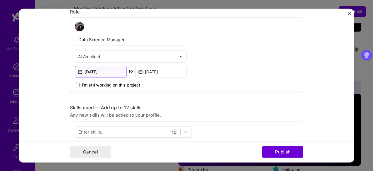
click at [99, 72] on input "Jun, 2022" at bounding box center [101, 71] width 52 height 11
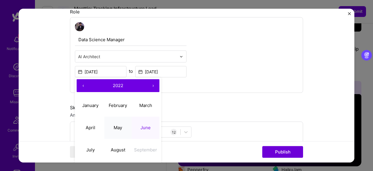
click at [118, 126] on abbr "May" at bounding box center [118, 128] width 8 height 6
type input "May, 2022"
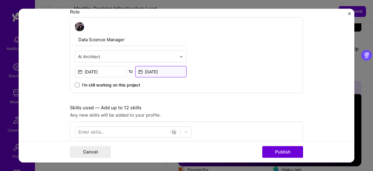
click at [146, 71] on input "Aug, 2022" at bounding box center [161, 71] width 52 height 11
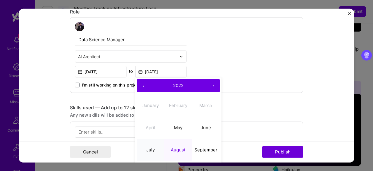
click at [153, 149] on abbr "July" at bounding box center [150, 150] width 8 height 6
type input "Jul, 2022"
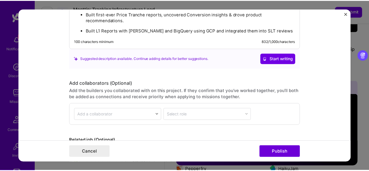
scroll to position [844, 0]
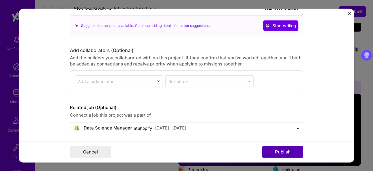
click at [280, 154] on button "Publish" at bounding box center [283, 152] width 41 height 12
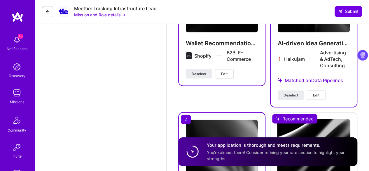
scroll to position [1685, 0]
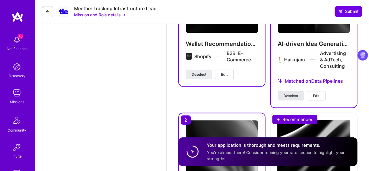
click at [291, 95] on span "Deselect" at bounding box center [291, 95] width 15 height 5
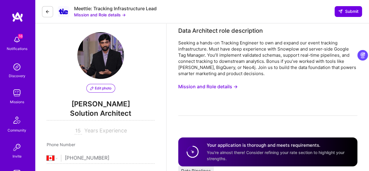
scroll to position [0, 0]
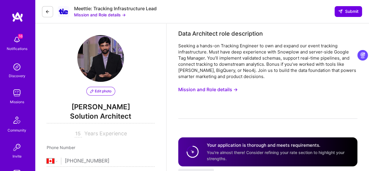
drag, startPoint x: 108, startPoint y: 14, endPoint x: 96, endPoint y: 14, distance: 11.7
click at [96, 14] on button "Mission and Role details →" at bounding box center [100, 15] width 52 height 6
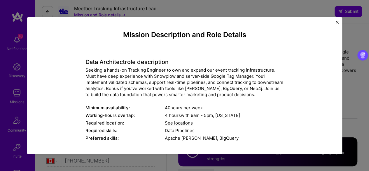
drag, startPoint x: 82, startPoint y: 60, endPoint x: 240, endPoint y: 97, distance: 161.9
click at [233, 93] on div "Seeking a hands-on Tracking Engineer to own and expand our event tracking infra…" at bounding box center [184, 82] width 198 height 31
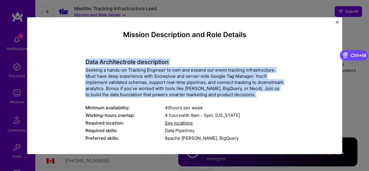
drag, startPoint x: 233, startPoint y: 93, endPoint x: 78, endPoint y: 63, distance: 157.9
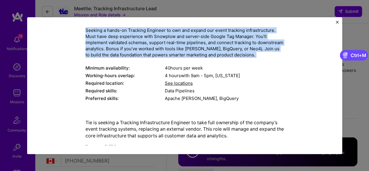
scroll to position [44, 0]
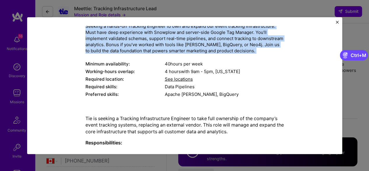
click at [337, 20] on div "Mission Description and Role Details Data Architect role description Seeking a …" at bounding box center [184, 85] width 315 height 137
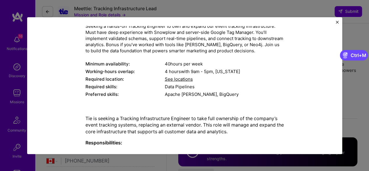
click at [337, 22] on img "Close" at bounding box center [337, 22] width 3 height 3
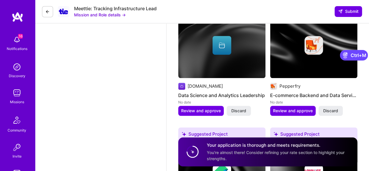
scroll to position [1276, 0]
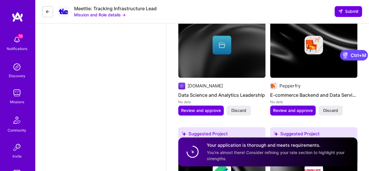
click at [47, 11] on icon at bounding box center [47, 11] width 5 height 5
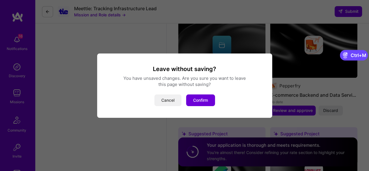
click at [169, 104] on button "Cancel" at bounding box center [167, 100] width 27 height 12
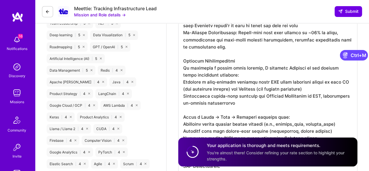
scroll to position [516, 0]
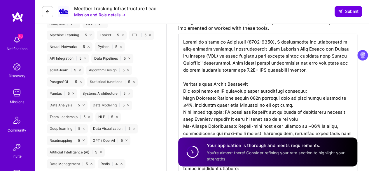
scroll to position [424, 0]
drag, startPoint x: 184, startPoint y: 41, endPoint x: 267, endPoint y: 155, distance: 141.3
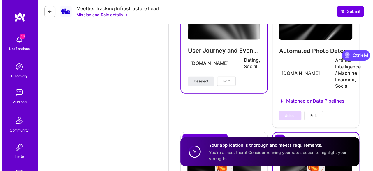
scroll to position [1820, 0]
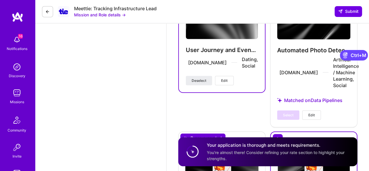
click at [229, 82] on button "Edit" at bounding box center [224, 80] width 19 height 9
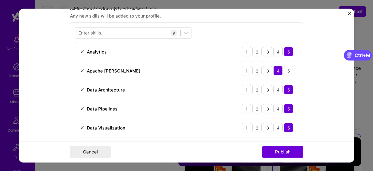
scroll to position [230, 0]
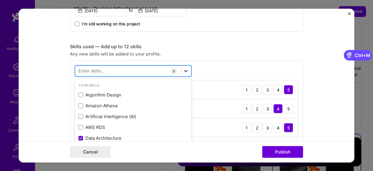
click at [183, 70] on icon at bounding box center [186, 71] width 6 height 6
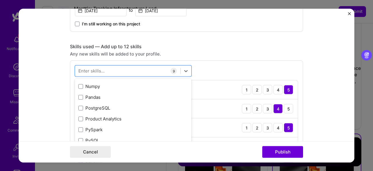
scroll to position [214, 0]
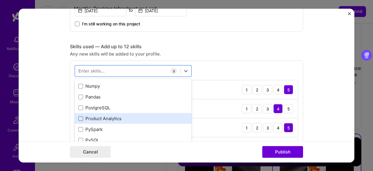
click at [78, 117] on span at bounding box center [80, 118] width 5 height 5
click at [0, 0] on input "checkbox" at bounding box center [0, 0] width 0 height 0
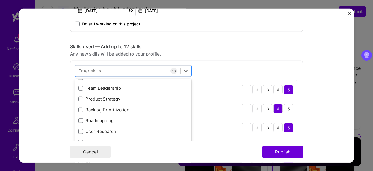
scroll to position [418, 0]
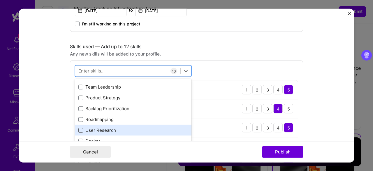
click at [78, 129] on span at bounding box center [80, 130] width 5 height 5
click at [0, 0] on input "checkbox" at bounding box center [0, 0] width 0 height 0
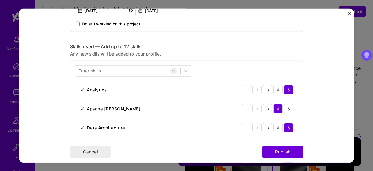
click at [269, 52] on div "Any new skills will be added to your profile." at bounding box center [186, 54] width 233 height 6
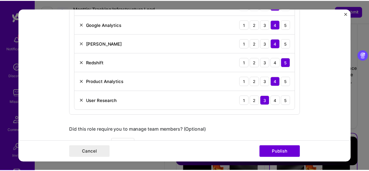
scroll to position [399, 0]
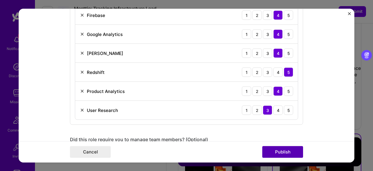
click at [284, 147] on button "Publish" at bounding box center [283, 152] width 41 height 12
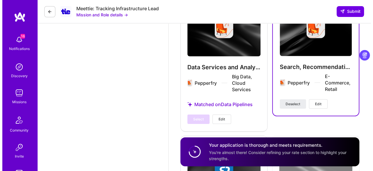
scroll to position [1957, 0]
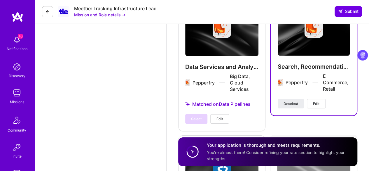
click at [319, 101] on span "Edit" at bounding box center [316, 103] width 6 height 5
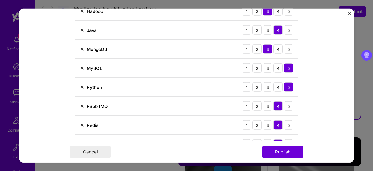
scroll to position [384, 0]
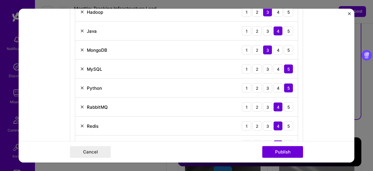
click at [80, 86] on img at bounding box center [82, 87] width 5 height 5
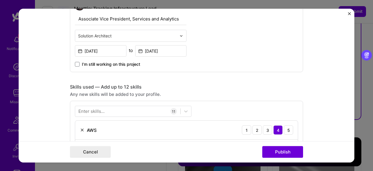
scroll to position [188, 0]
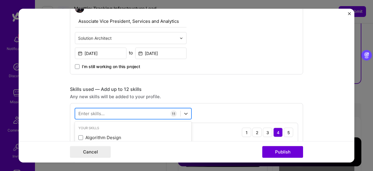
click at [109, 111] on div at bounding box center [127, 114] width 105 height 10
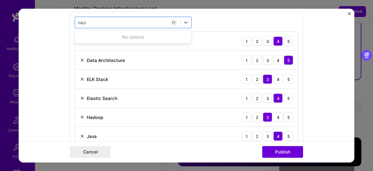
scroll to position [0, 0]
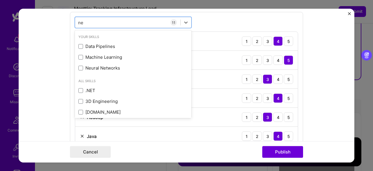
type input "n"
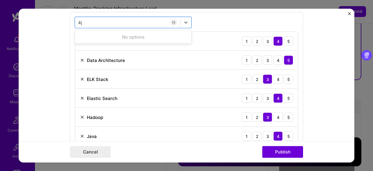
type input "4"
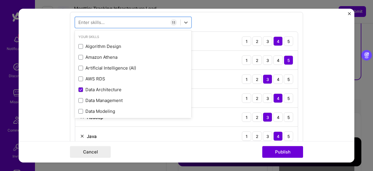
type input "j"
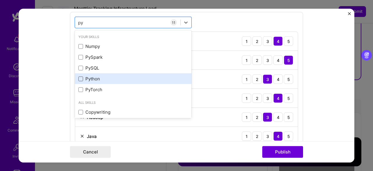
click at [80, 78] on span at bounding box center [80, 78] width 5 height 5
click at [0, 0] on input "checkbox" at bounding box center [0, 0] width 0 height 0
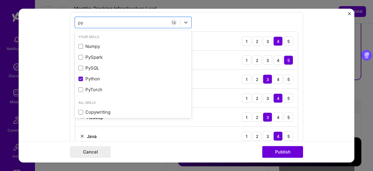
type input "py"
click at [239, 22] on div "option Python, selected. option Numpy focused, 0 of 2. 7 results available for …" at bounding box center [186, 138] width 233 height 252
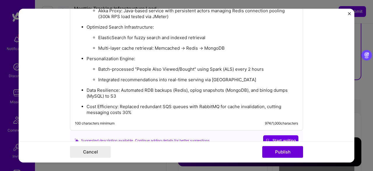
scroll to position [771, 0]
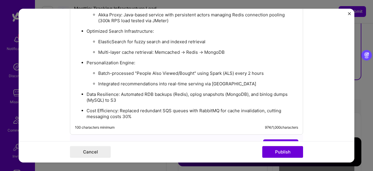
click at [223, 81] on p "Integrated recommendations into real-time serving via Redis" at bounding box center [198, 84] width 200 height 6
click at [261, 70] on p "Batch-processed "People Also Viewed/Bought" using Spark (ALS) every 2 hours" at bounding box center [198, 73] width 200 height 6
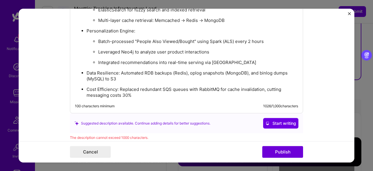
scroll to position [802, 0]
click at [263, 87] on p "Cost Efficiency: Replaced redundant SQS queues with RabbitMQ for cache invalida…" at bounding box center [193, 93] width 212 height 12
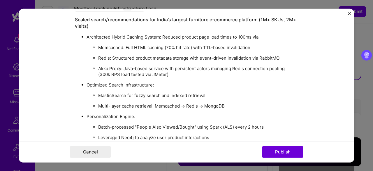
scroll to position [717, 0]
click at [135, 95] on p "ElasticSearch for fuzzy search and indexed retrieval" at bounding box center [198, 95] width 200 height 6
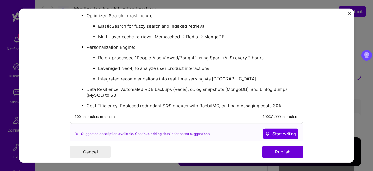
scroll to position [790, 0]
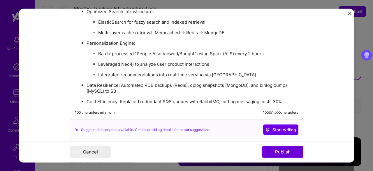
click at [160, 99] on p "Cost Efficiency: Replaced redundant SQS queues with RabbitMQ, cutting messaging…" at bounding box center [193, 102] width 212 height 6
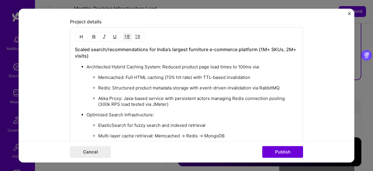
scroll to position [687, 0]
click at [187, 85] on p "Redis: Structured product metadata storage with event-driven invalidation via R…" at bounding box center [198, 88] width 200 height 6
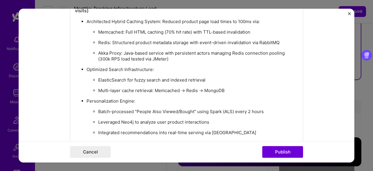
scroll to position [735, 0]
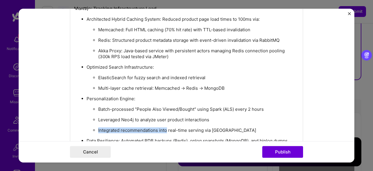
drag, startPoint x: 165, startPoint y: 125, endPoint x: 95, endPoint y: 126, distance: 69.4
click at [95, 126] on ul "Batch-processed "People Also Viewed/Bought" using Spark (ALS) every 2 hours Lev…" at bounding box center [193, 119] width 212 height 27
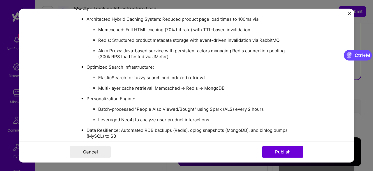
click at [267, 107] on p "Batch-processed "People Also Viewed/Bought" using Spark (ALS) every 2 hours" at bounding box center [198, 109] width 200 height 6
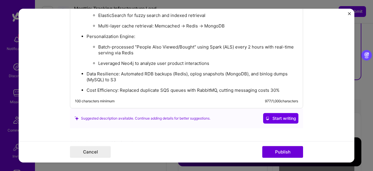
scroll to position [797, 0]
click at [158, 87] on p "Cost Efficiency: Replaced duplicate SQS queues with RabbitMQ, cutting messaging…" at bounding box center [193, 90] width 212 height 6
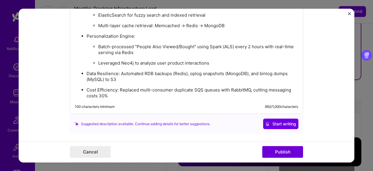
click at [139, 91] on p "Cost Efficiency: Replaced multi-consumer duplicate SQS queues with RabbitMQ, cu…" at bounding box center [193, 93] width 212 height 12
click at [95, 89] on p "Cost Efficiency: Replaced multi-consumer duplicate SQS queues with RabbitMQ, cu…" at bounding box center [193, 93] width 212 height 12
click at [137, 94] on p "Cost Efficiency: Replaced multi-consumer duplicate SQS queues with RabbitMQ, cu…" at bounding box center [193, 93] width 212 height 12
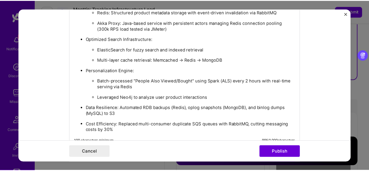
scroll to position [763, 0]
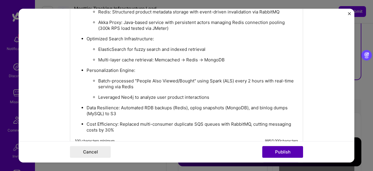
click at [286, 153] on button "Publish" at bounding box center [283, 152] width 41 height 12
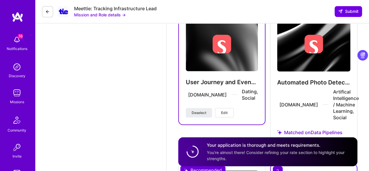
scroll to position [1788, 0]
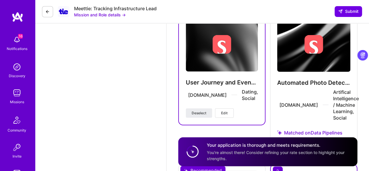
click at [47, 10] on icon at bounding box center [47, 11] width 5 height 5
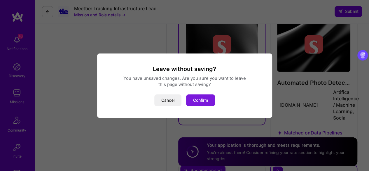
click at [196, 98] on button "Confirm" at bounding box center [200, 100] width 29 height 12
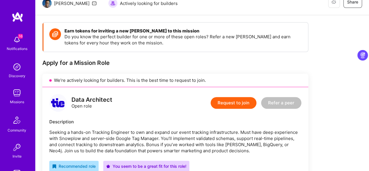
scroll to position [64, 0]
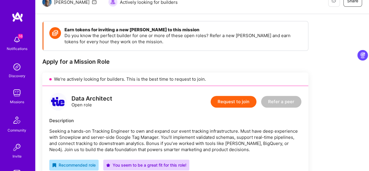
click at [231, 100] on button "Request to join" at bounding box center [234, 102] width 46 height 12
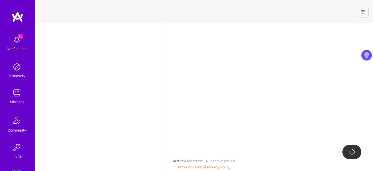
select select "CA"
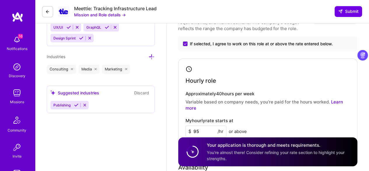
scroll to position [916, 0]
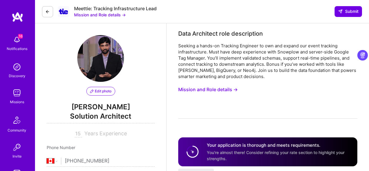
select select "CA"
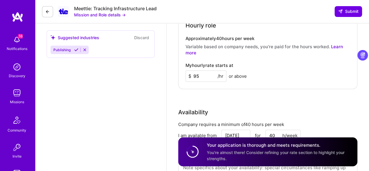
scroll to position [970, 0]
click at [206, 76] on input "95" at bounding box center [206, 75] width 41 height 11
type input "9"
type input "8"
click at [206, 88] on div "Hourly role Approximately 40 hours per week Variable based on company needs, yo…" at bounding box center [267, 46] width 179 height 86
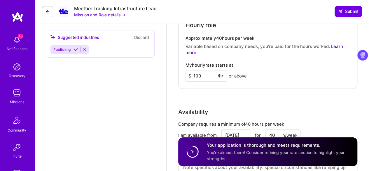
click at [207, 76] on input "100" at bounding box center [206, 75] width 41 height 11
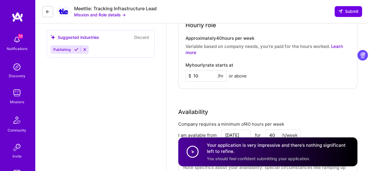
type input "1"
type input "5"
type input "7"
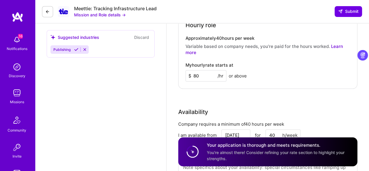
type input "8"
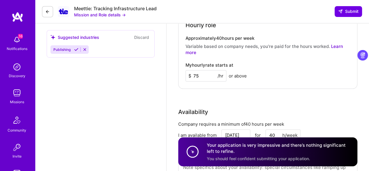
type input "7"
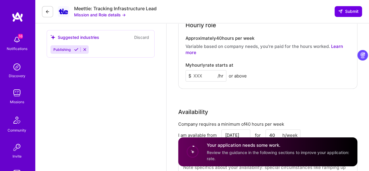
click at [201, 108] on div "Availability" at bounding box center [193, 111] width 30 height 9
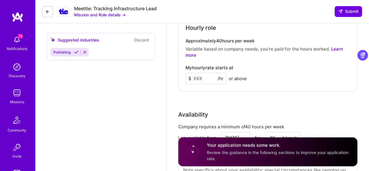
click at [203, 76] on input at bounding box center [206, 78] width 41 height 11
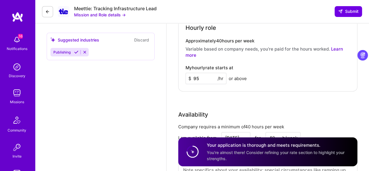
type input "9"
type input "8"
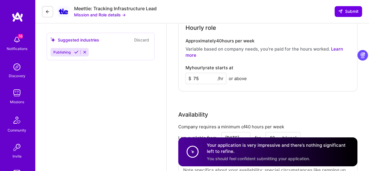
type input "75"
click at [219, 99] on div "Rate Your rate should reflect your skills, experience, role requirements, and m…" at bounding box center [267, 72] width 179 height 241
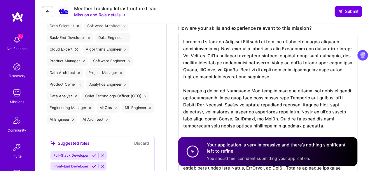
scroll to position [216, 0]
drag, startPoint x: 182, startPoint y: 40, endPoint x: 354, endPoint y: 147, distance: 202.5
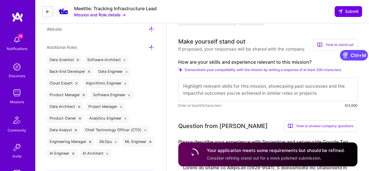
scroll to position [179, 0]
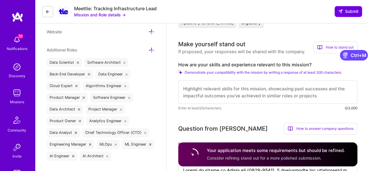
paste textarea "Lore Ipsumdolo sita Consectet ad Elitsedd Eiusmodtempori Utlabore | Etdolo-Magn…"
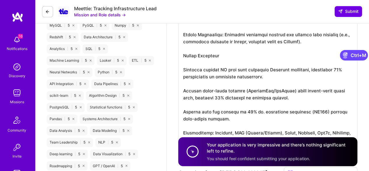
scroll to position [398, 0]
drag, startPoint x: 215, startPoint y: 97, endPoint x: 226, endPoint y: 97, distance: 11.1
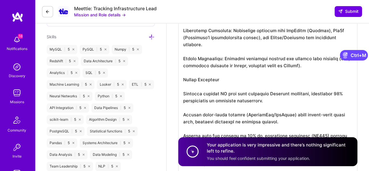
scroll to position [373, 0]
drag, startPoint x: 271, startPoint y: 101, endPoint x: 320, endPoint y: 96, distance: 49.0
click at [320, 96] on textarea at bounding box center [267, 24] width 179 height 296
click at [192, 99] on textarea at bounding box center [267, 24] width 179 height 296
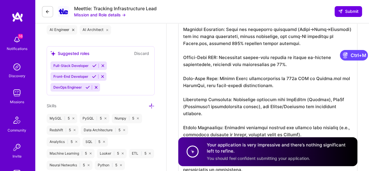
scroll to position [305, 0]
click at [274, 77] on textarea at bounding box center [267, 93] width 179 height 296
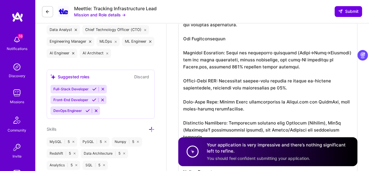
scroll to position [277, 0]
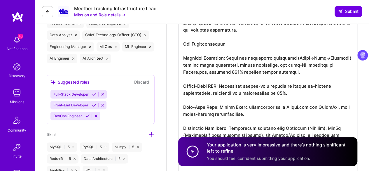
click at [288, 93] on textarea at bounding box center [267, 121] width 179 height 296
click at [253, 74] on textarea at bounding box center [267, 121] width 179 height 296
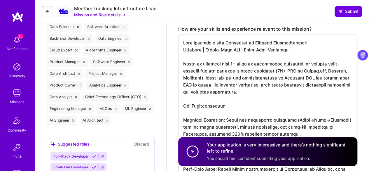
scroll to position [215, 0]
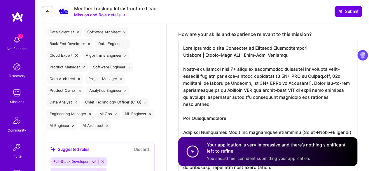
scroll to position [209, 0]
drag, startPoint x: 293, startPoint y: 55, endPoint x: 180, endPoint y: 46, distance: 112.6
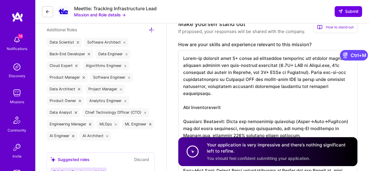
scroll to position [198, 0]
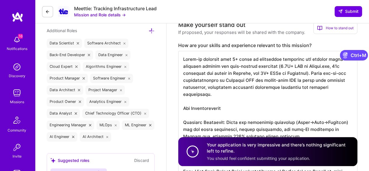
drag, startPoint x: 205, startPoint y: 58, endPoint x: 223, endPoint y: 59, distance: 17.2
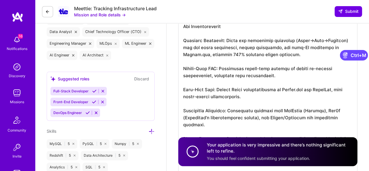
scroll to position [282, 0]
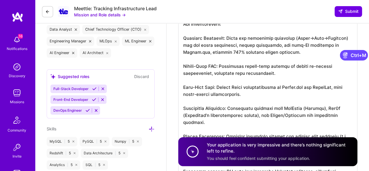
click at [225, 39] on textarea at bounding box center [267, 108] width 179 height 282
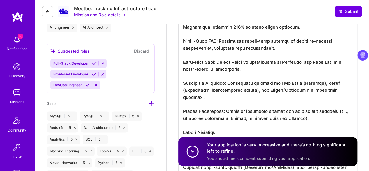
scroll to position [306, 0]
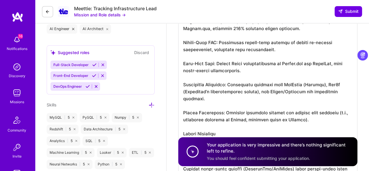
click at [241, 68] on textarea at bounding box center [267, 84] width 179 height 282
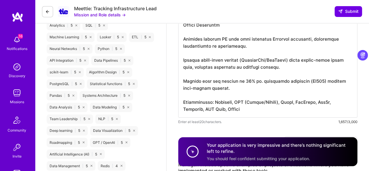
scroll to position [420, 0]
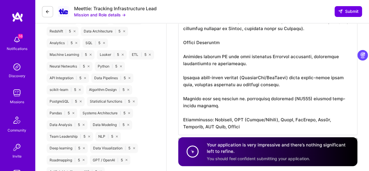
scroll to position [414, 0]
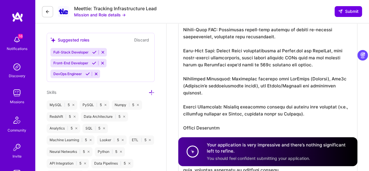
scroll to position [319, 0]
click at [273, 78] on textarea at bounding box center [267, 74] width 179 height 289
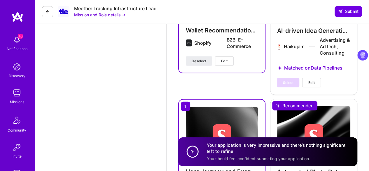
scroll to position [1838, 0]
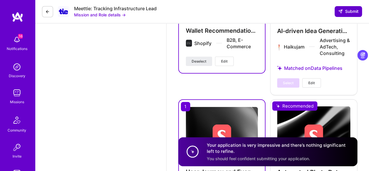
type textarea "Lorem-ip Dolo Sitametco adip 9+ elits do eiusmodtem incididun utl etdolor magna…"
click at [348, 13] on span "Submit" at bounding box center [348, 11] width 20 height 6
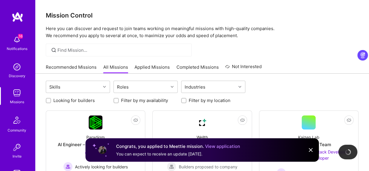
click at [311, 149] on img at bounding box center [310, 149] width 7 height 7
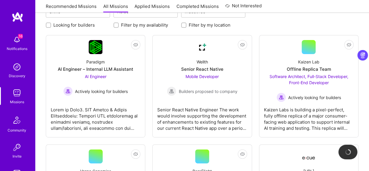
scroll to position [73, 0]
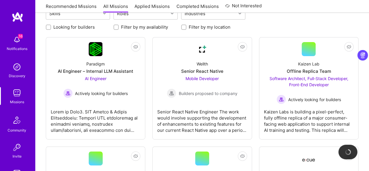
click at [18, 42] on img at bounding box center [17, 40] width 12 height 12
